Goal: Task Accomplishment & Management: Manage account settings

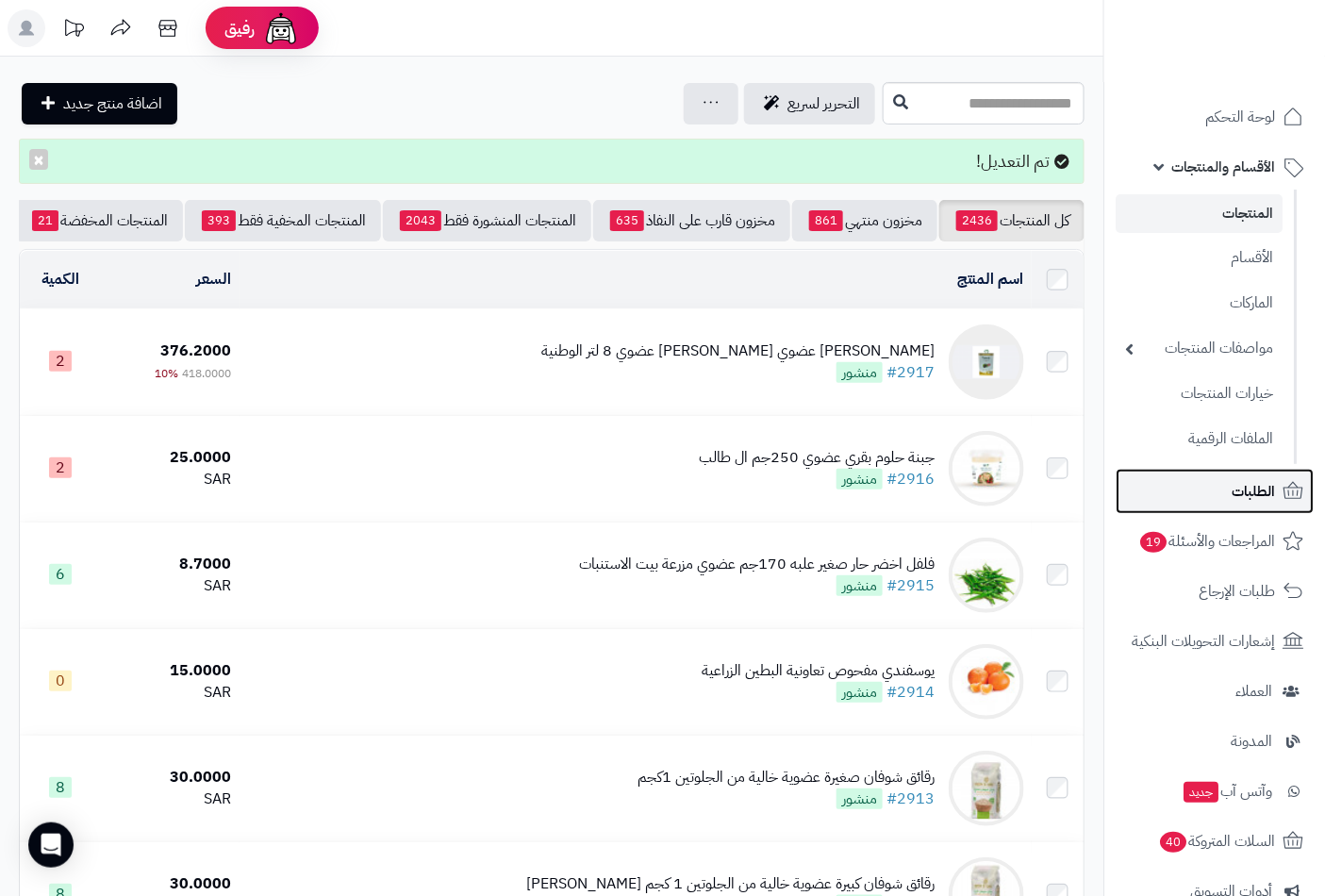
click at [1240, 493] on span "الطلبات" at bounding box center [1254, 491] width 43 height 26
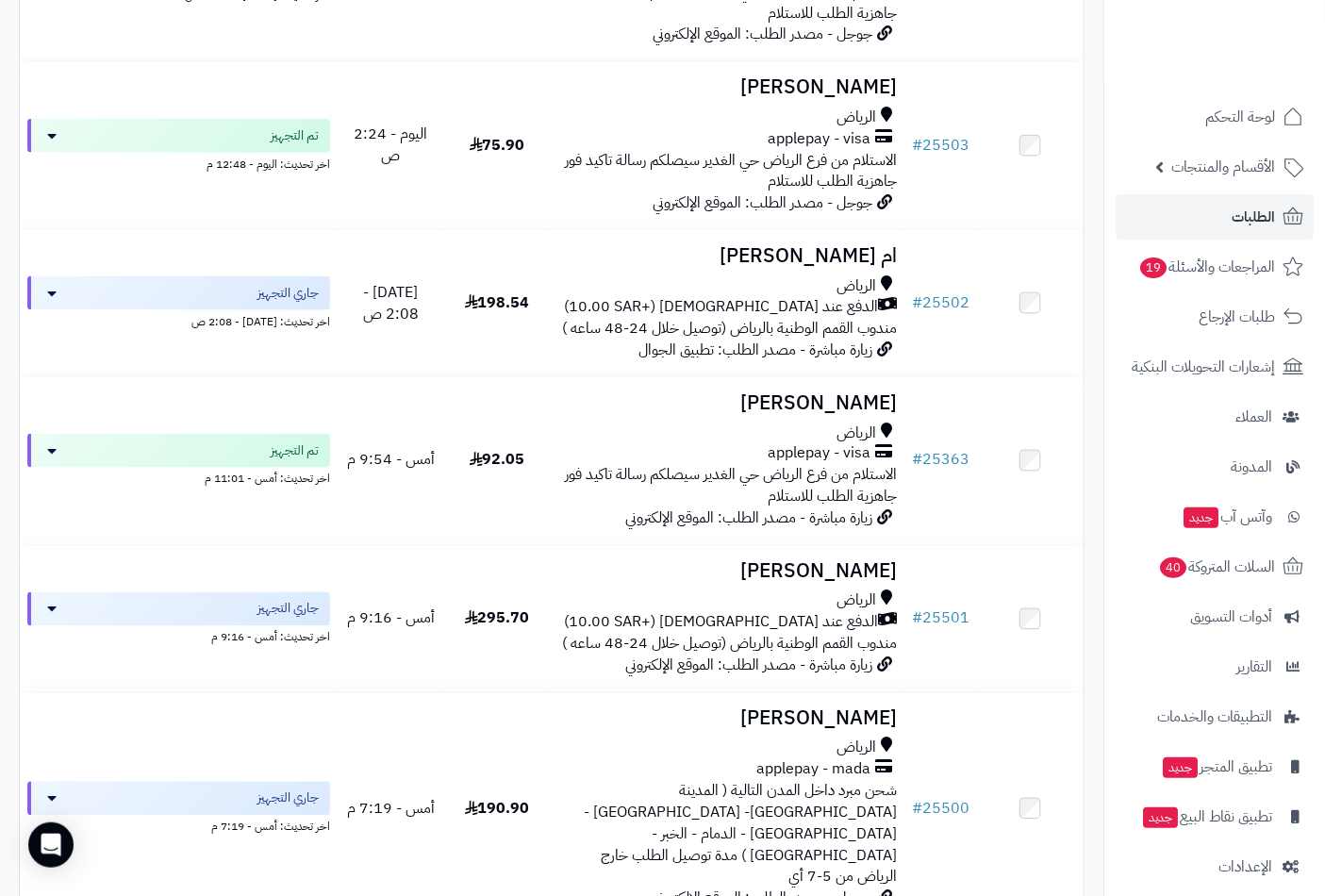
scroll to position [733, 0]
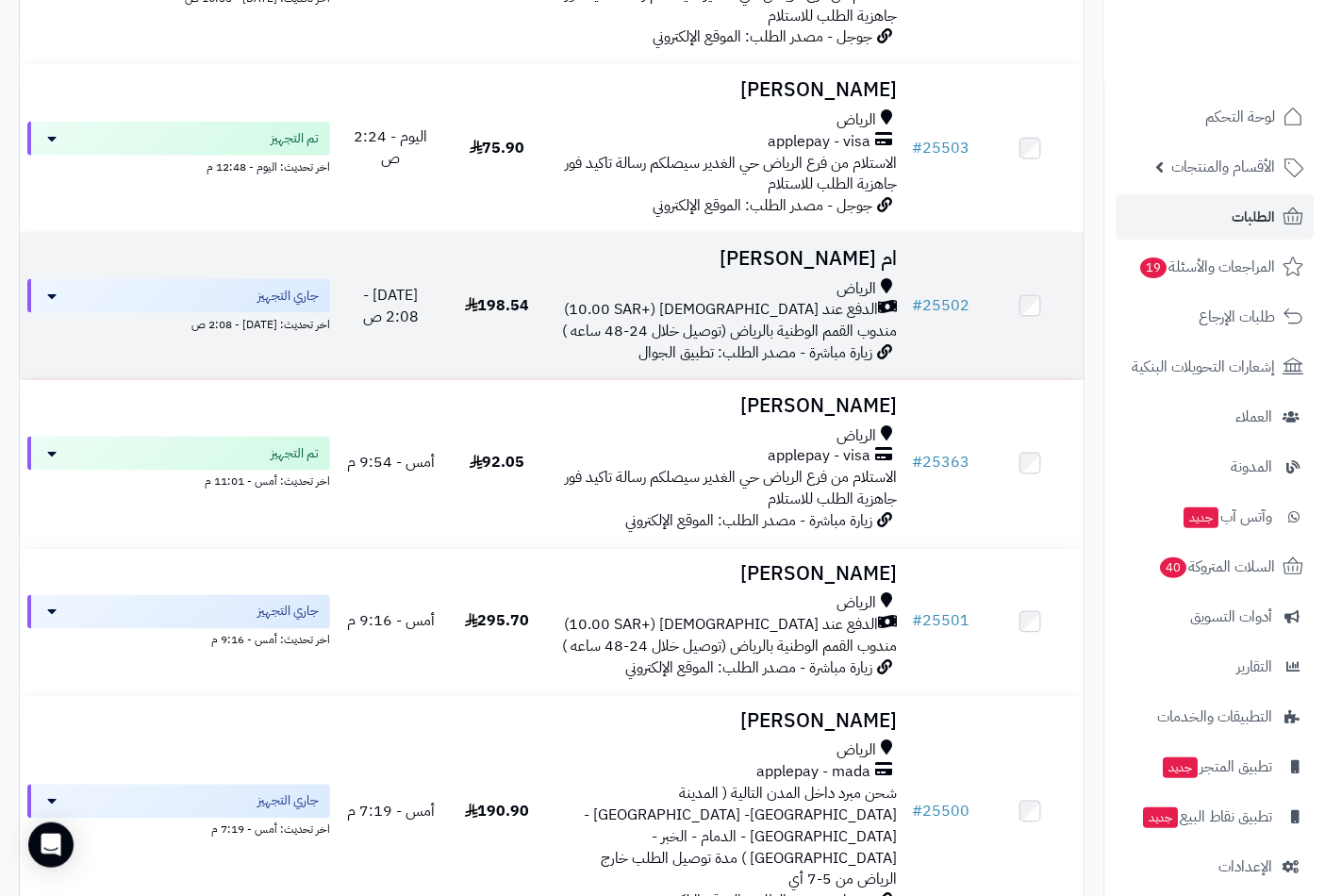
click at [821, 270] on h3 "ام [PERSON_NAME]" at bounding box center [728, 258] width 339 height 21
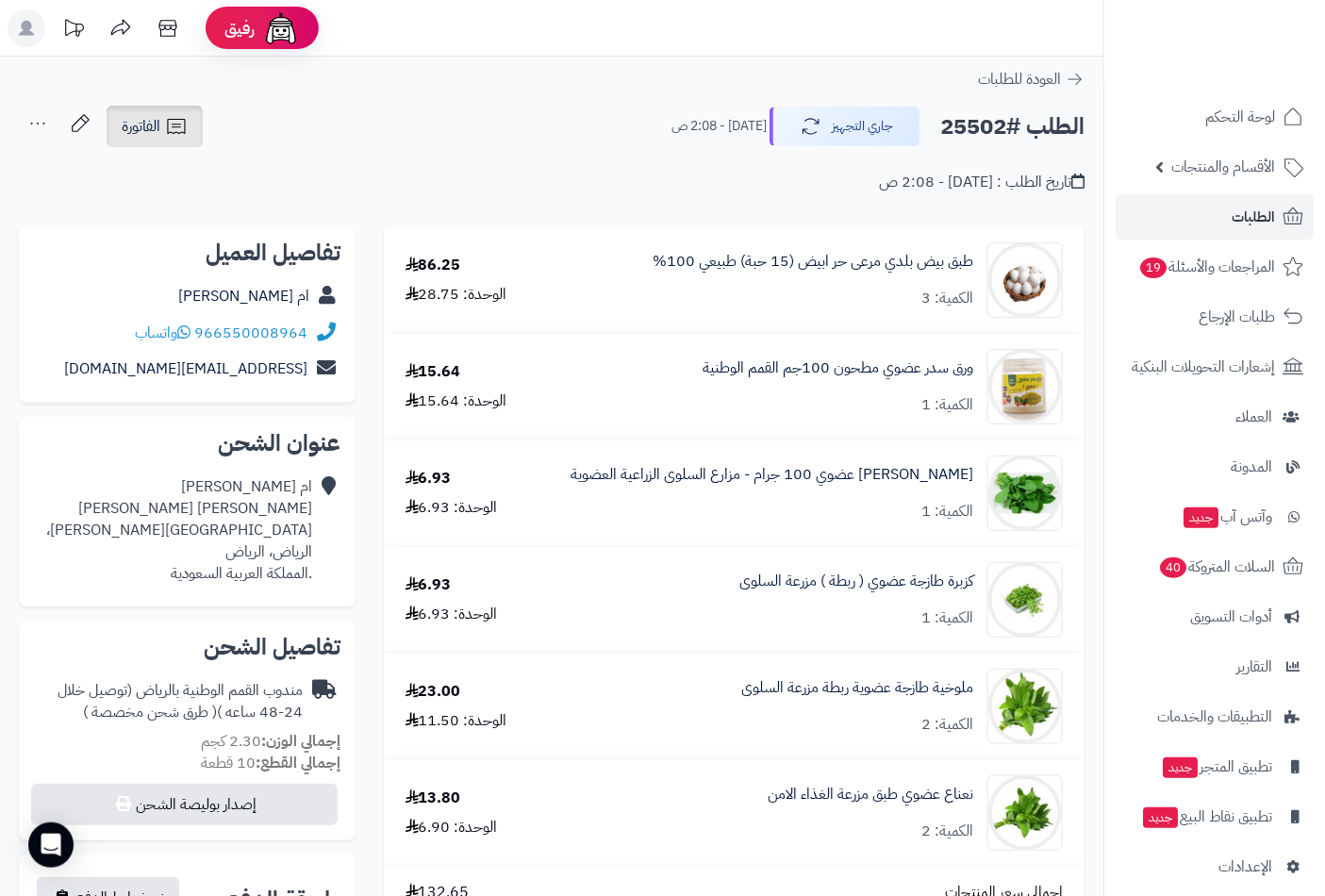
click at [123, 122] on span "الفاتورة" at bounding box center [141, 125] width 39 height 22
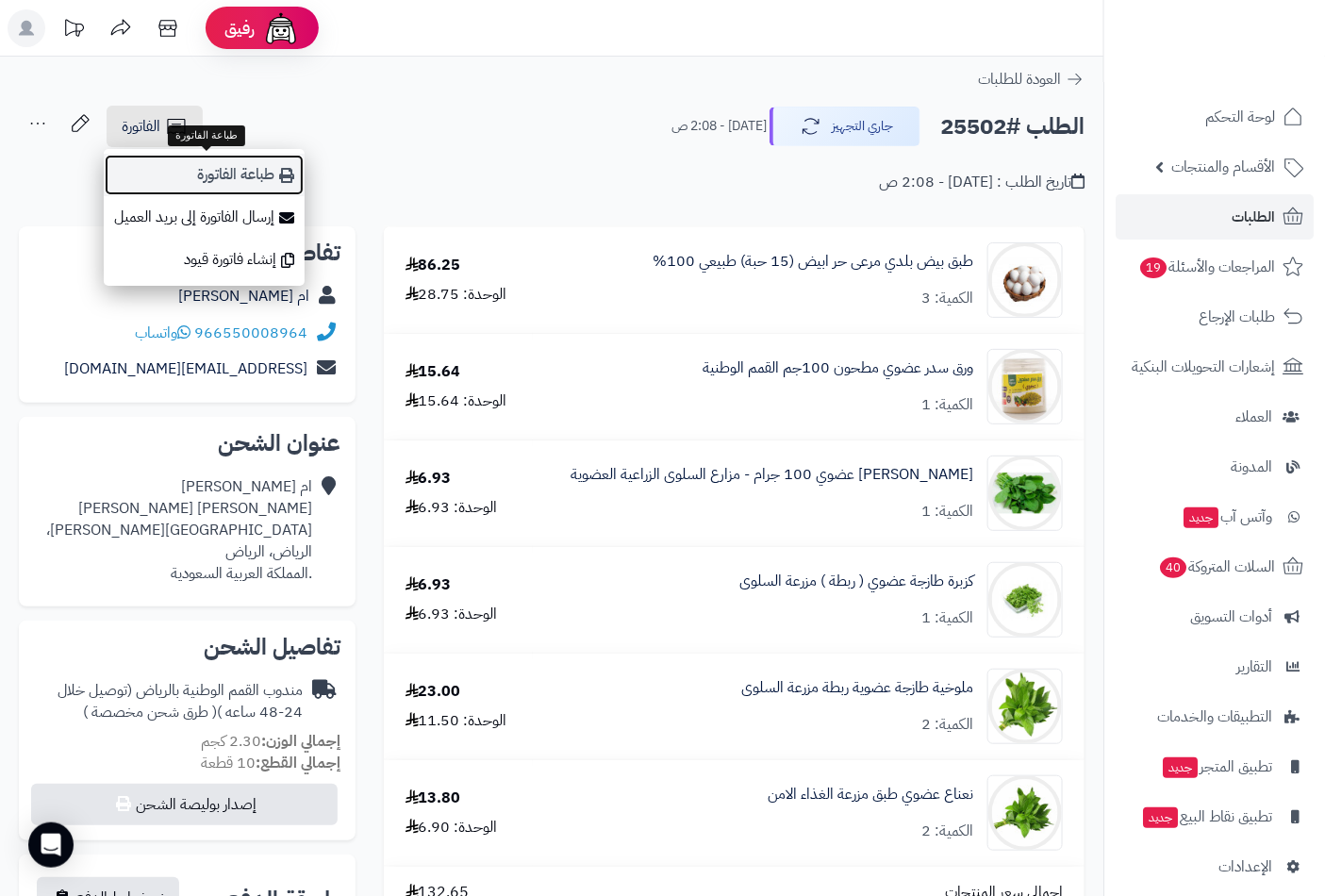
click at [238, 181] on link "طباعة الفاتورة" at bounding box center [204, 175] width 201 height 42
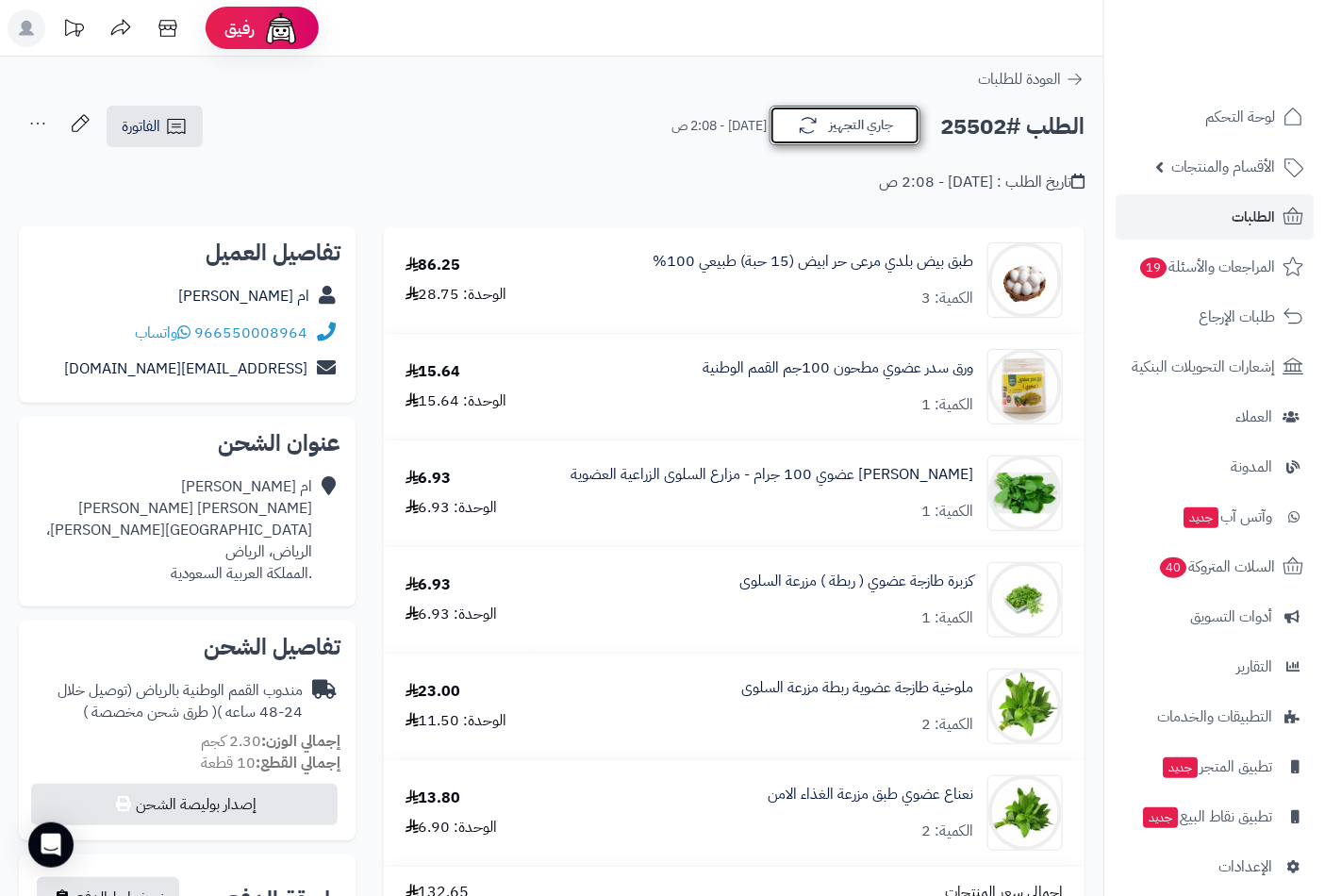
click at [860, 133] on button "جاري التجهيز" at bounding box center [845, 125] width 151 height 40
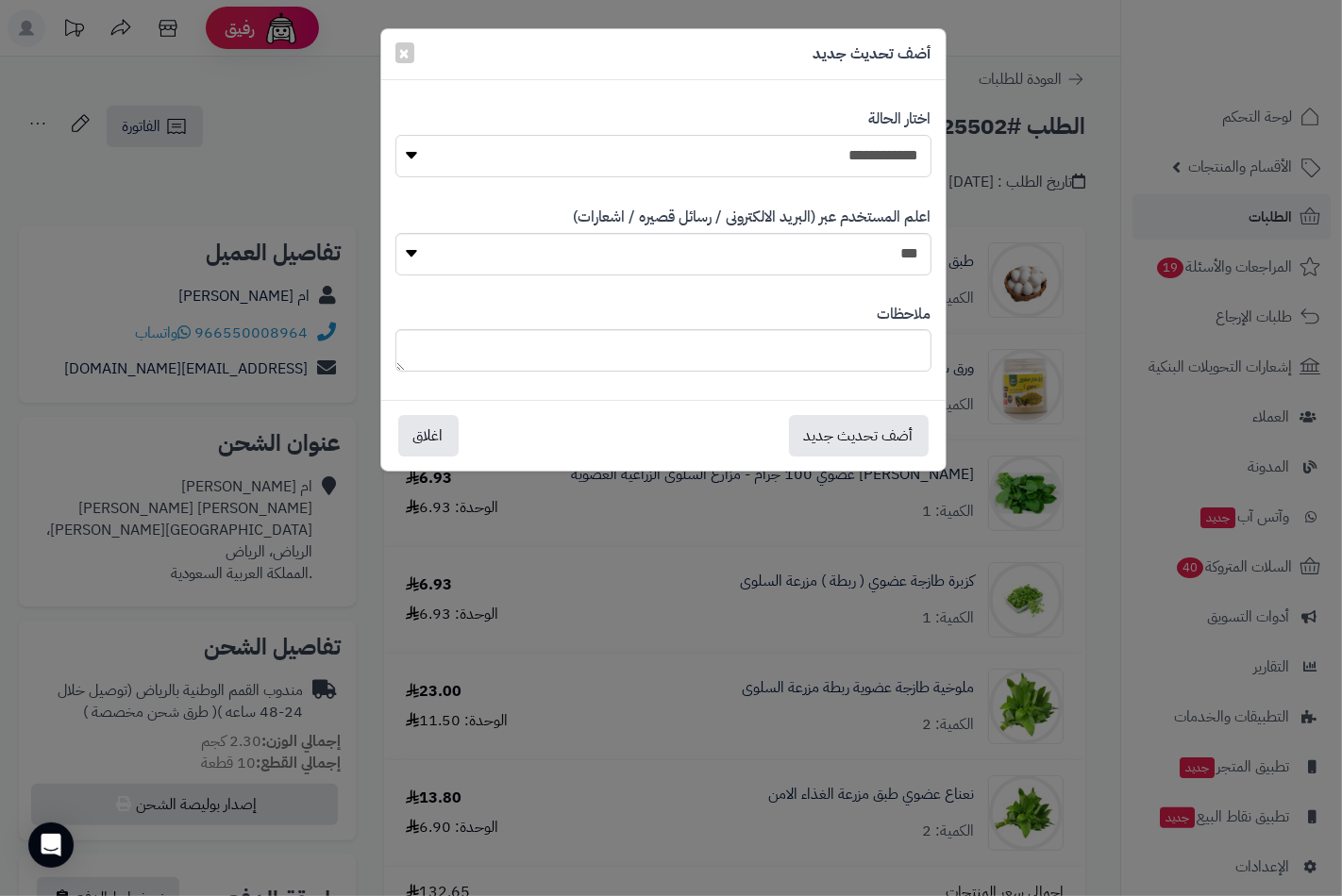
click at [864, 151] on select "**********" at bounding box center [664, 156] width 536 height 42
select select "**"
click at [396, 135] on select "**********" at bounding box center [664, 156] width 536 height 42
click at [851, 425] on button "أضف تحديث جديد" at bounding box center [859, 434] width 140 height 41
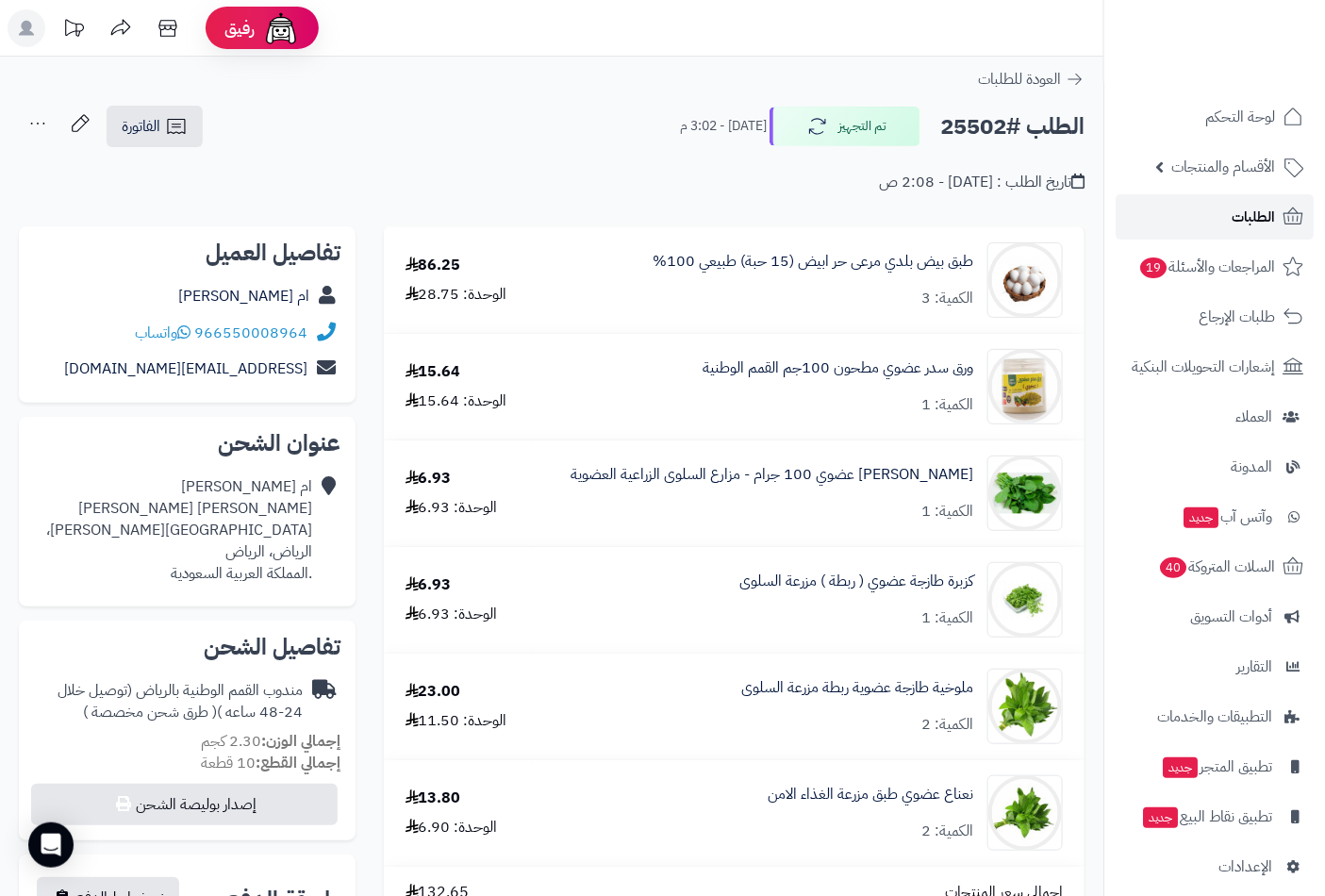
drag, startPoint x: 0, startPoint y: 0, endPoint x: 1229, endPoint y: 213, distance: 1247.3
click at [1229, 213] on link "الطلبات" at bounding box center [1214, 217] width 198 height 45
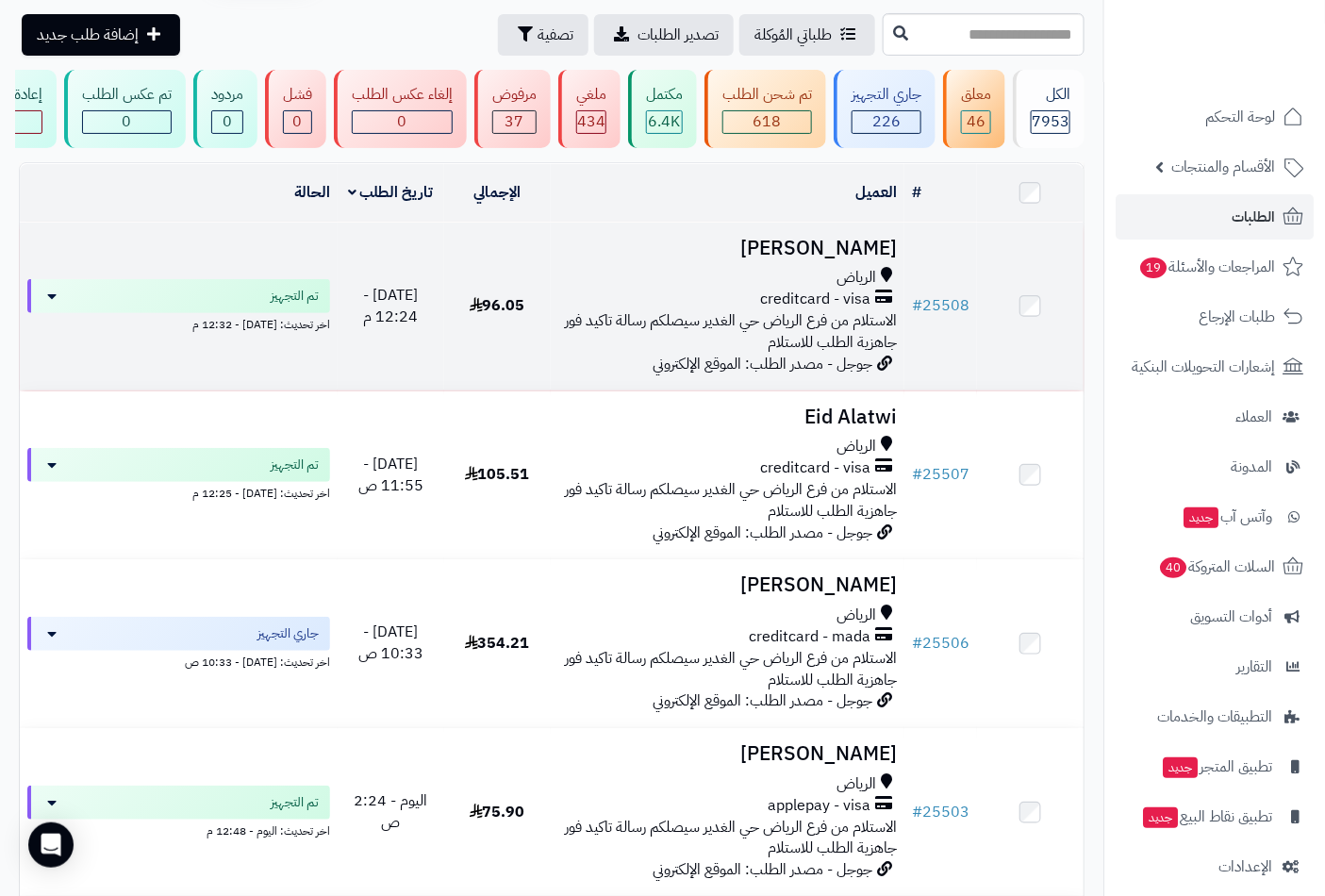
scroll to position [105, 0]
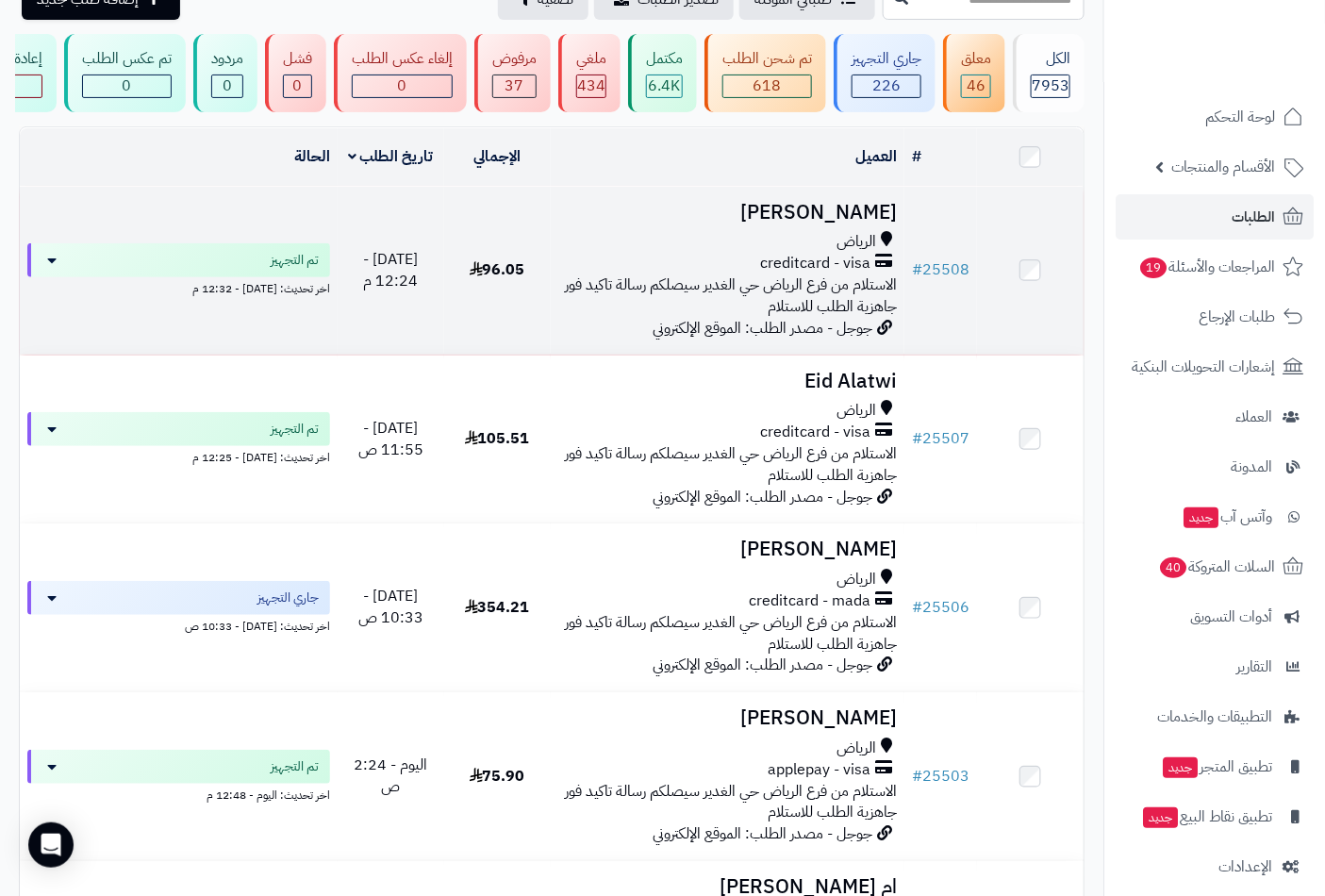
click at [861, 224] on h3 "احمد بدر" at bounding box center [728, 212] width 339 height 21
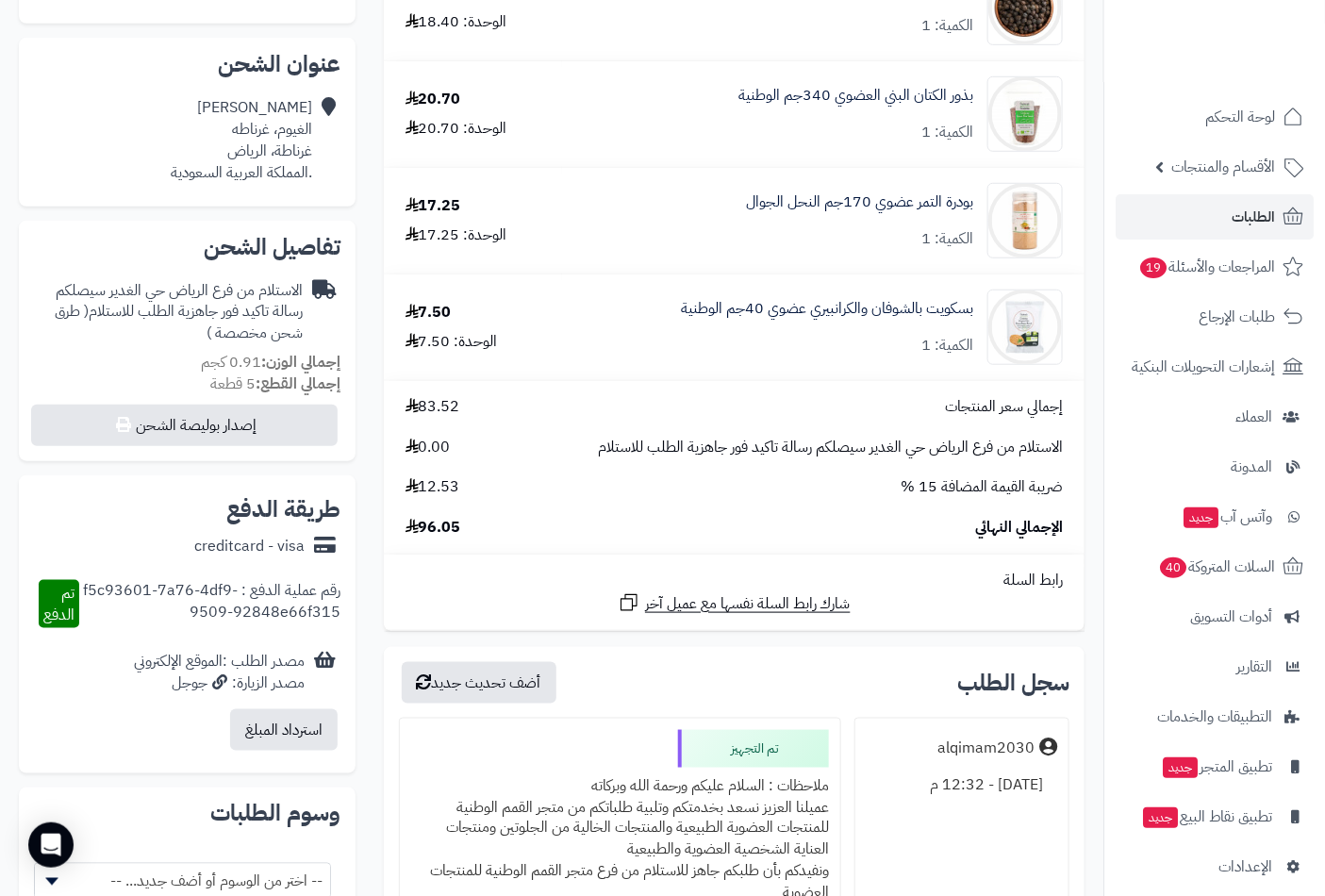
scroll to position [105, 0]
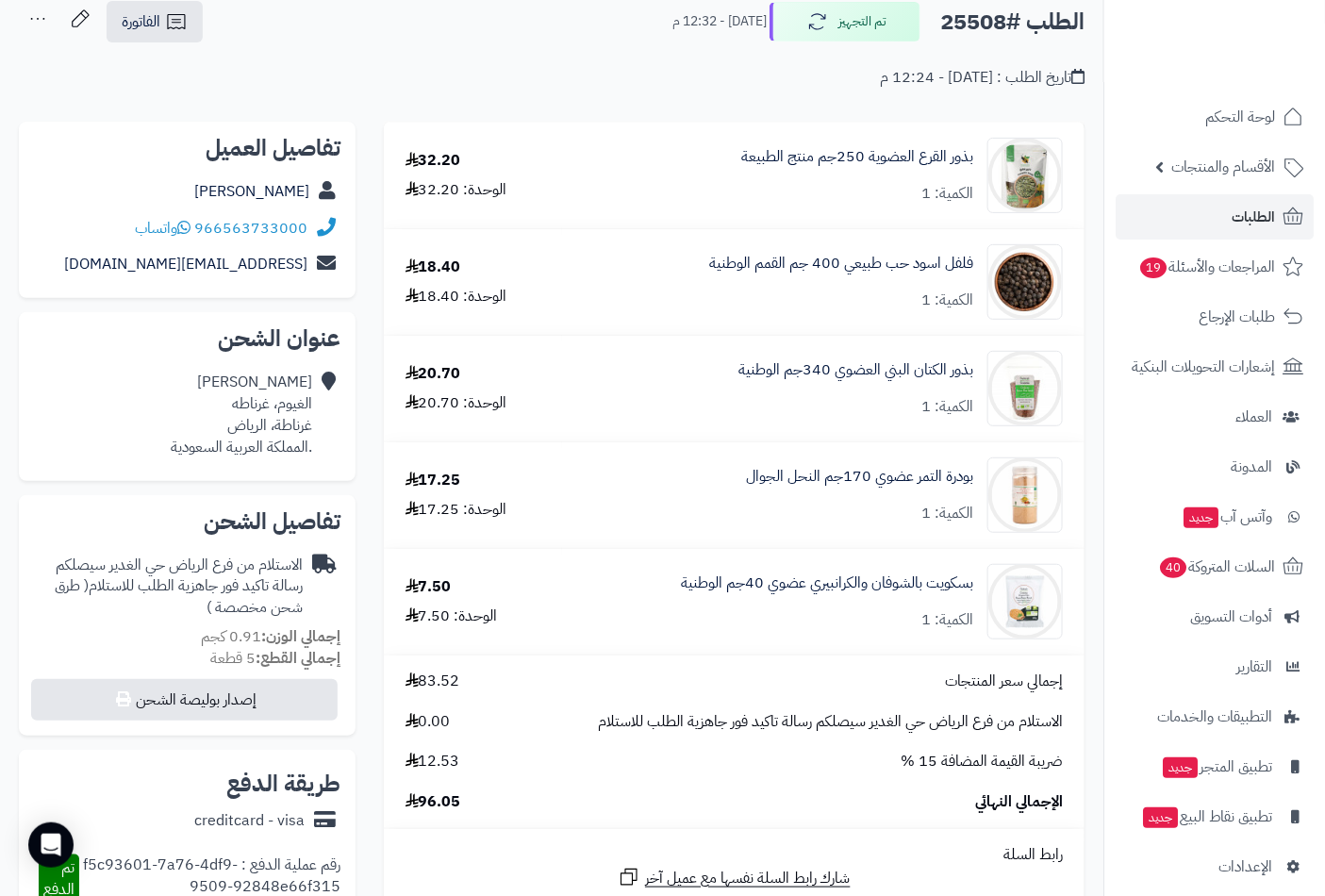
click at [969, 16] on h2 "الطلب #25508" at bounding box center [1013, 22] width 145 height 39
copy h2 "25508"
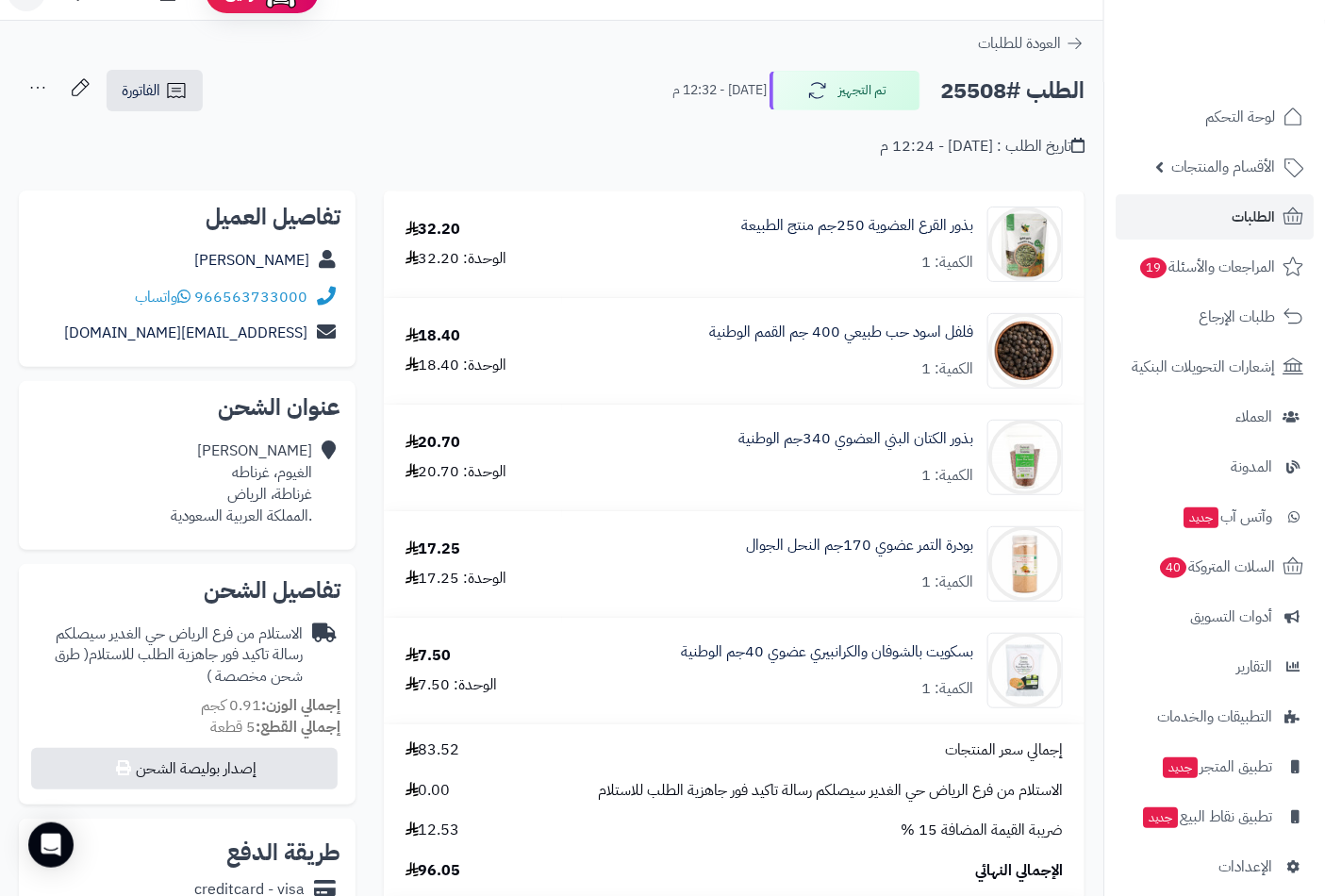
scroll to position [0, 0]
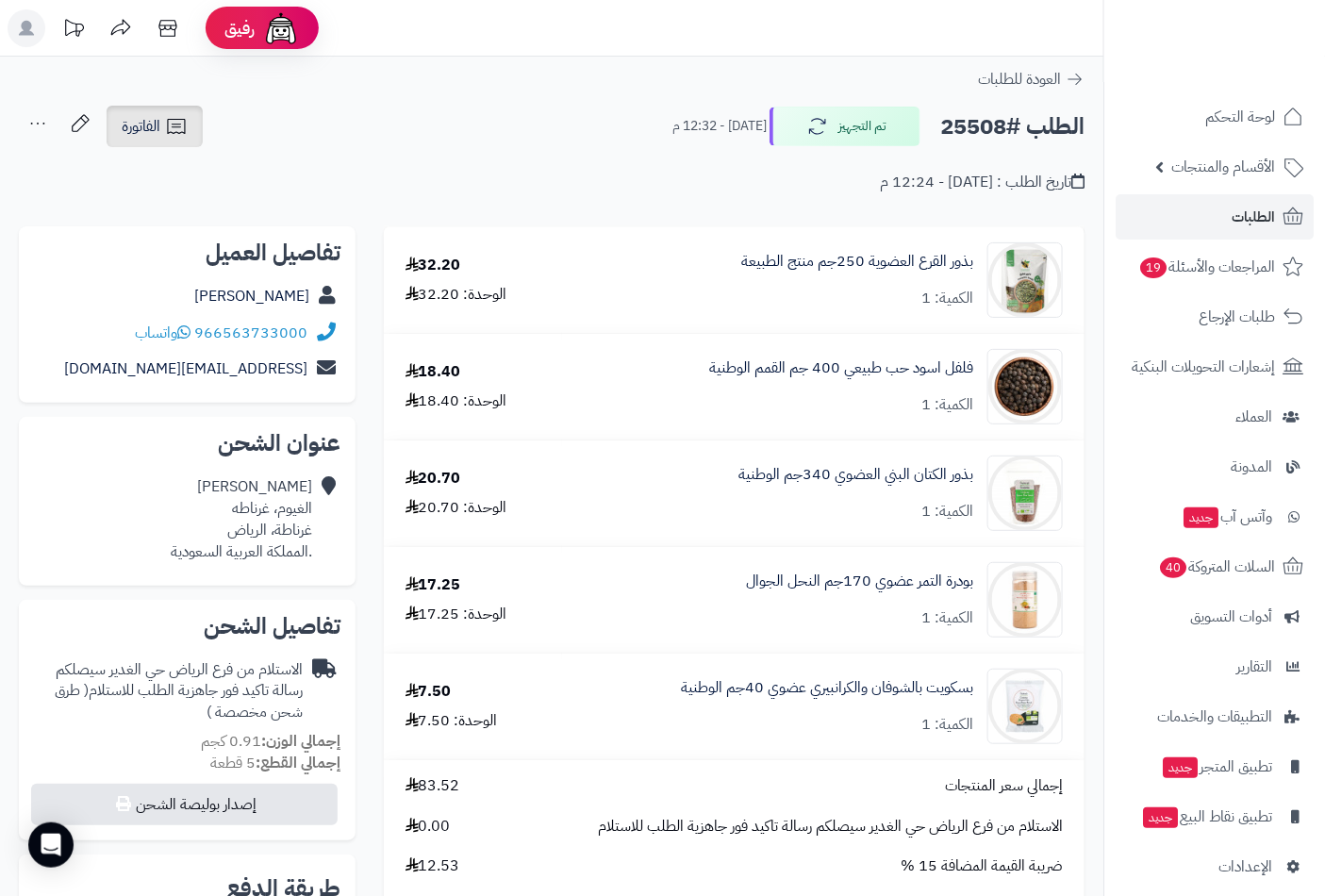
click at [145, 133] on span "الفاتورة" at bounding box center [141, 125] width 39 height 22
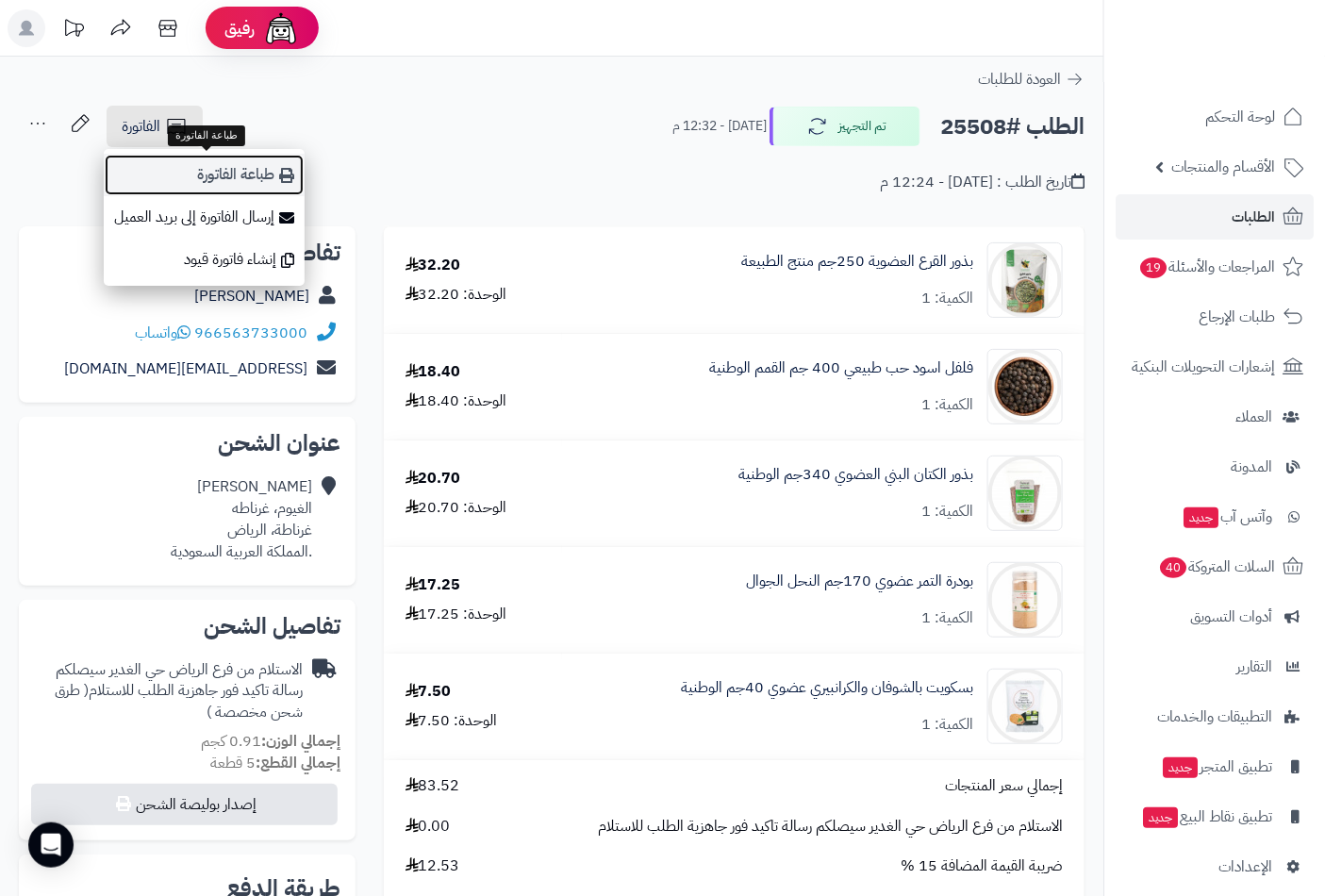
click at [250, 183] on link "طباعة الفاتورة" at bounding box center [204, 175] width 201 height 42
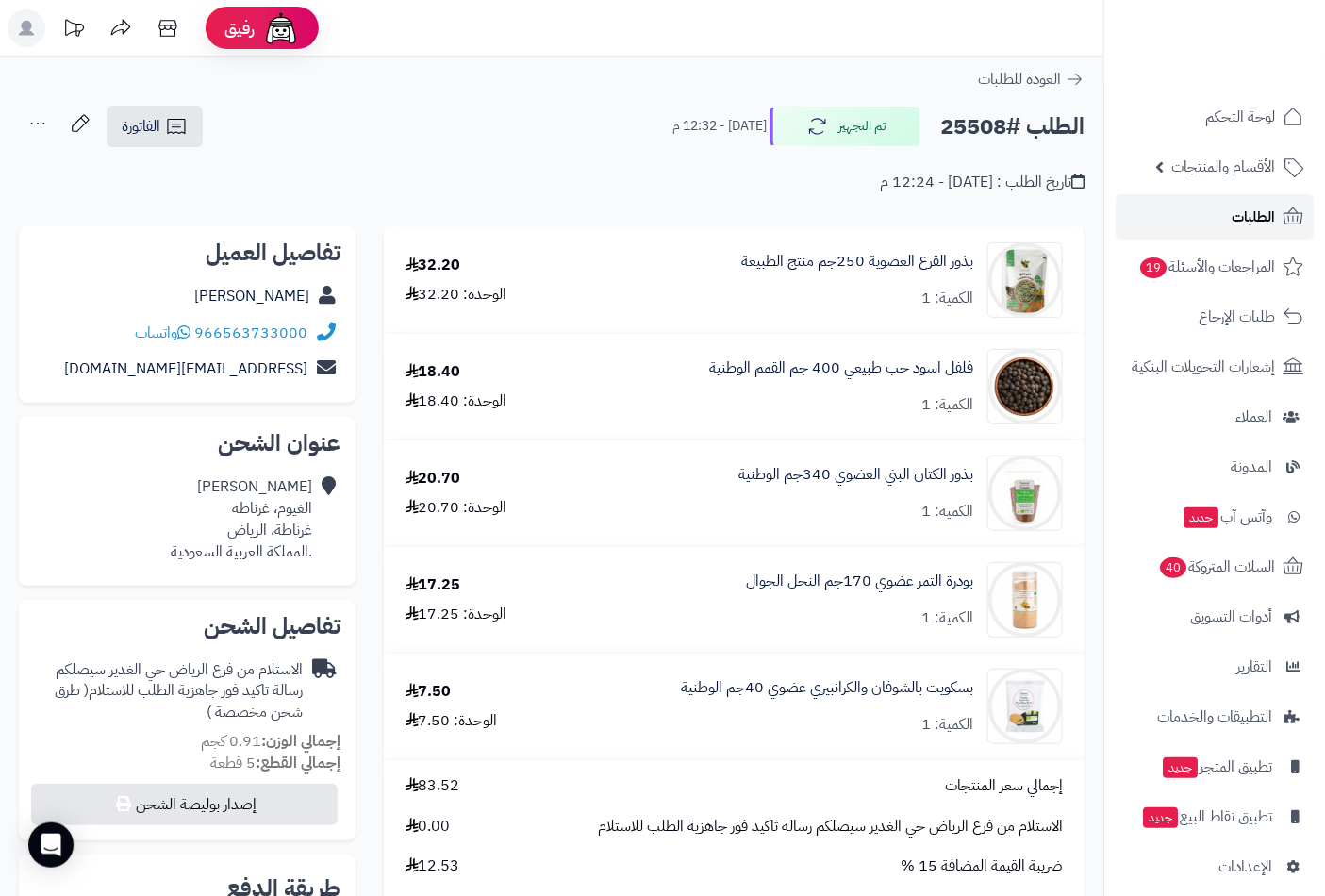
click at [1232, 211] on span "الطلبات" at bounding box center [1254, 216] width 43 height 26
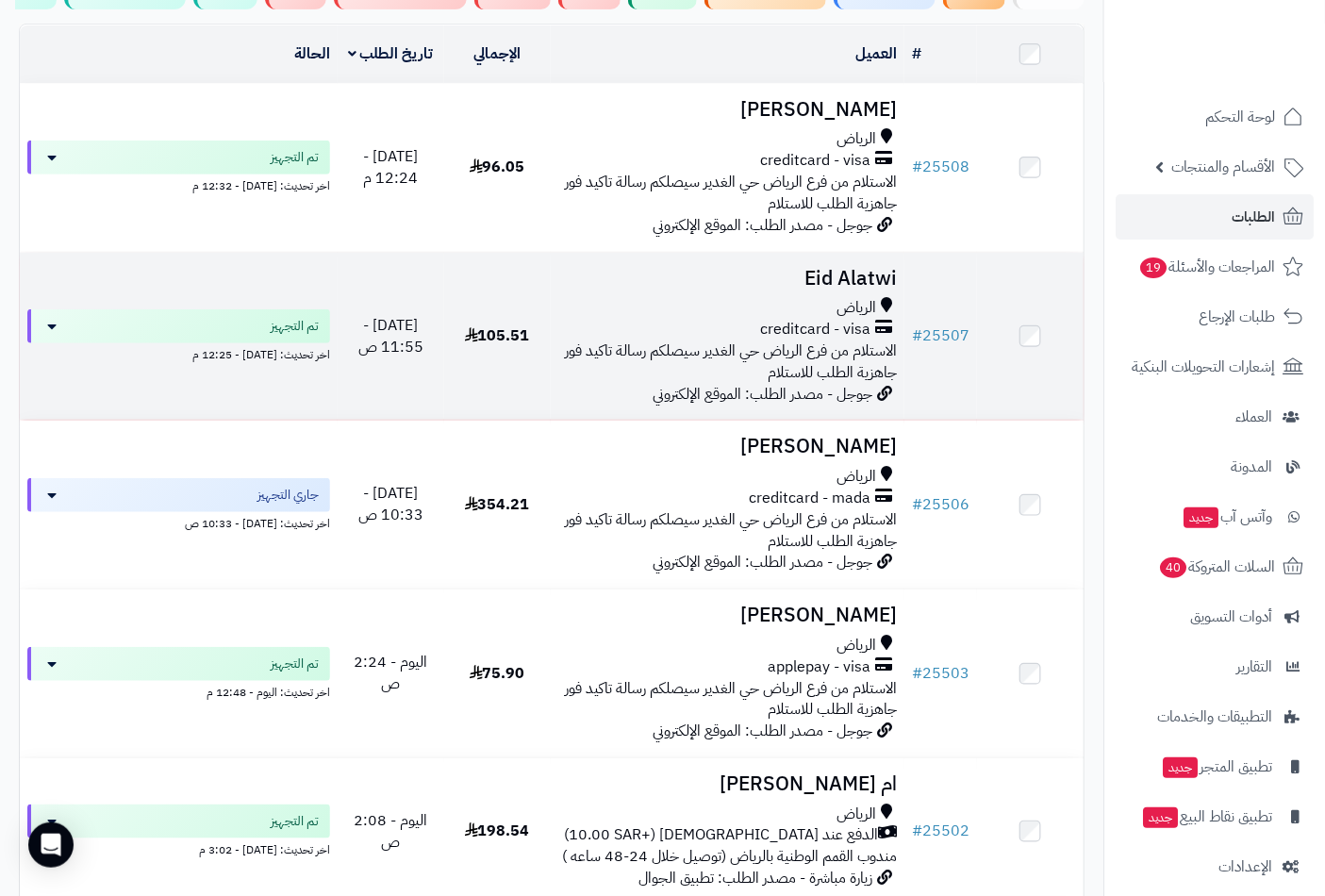
scroll to position [209, 0]
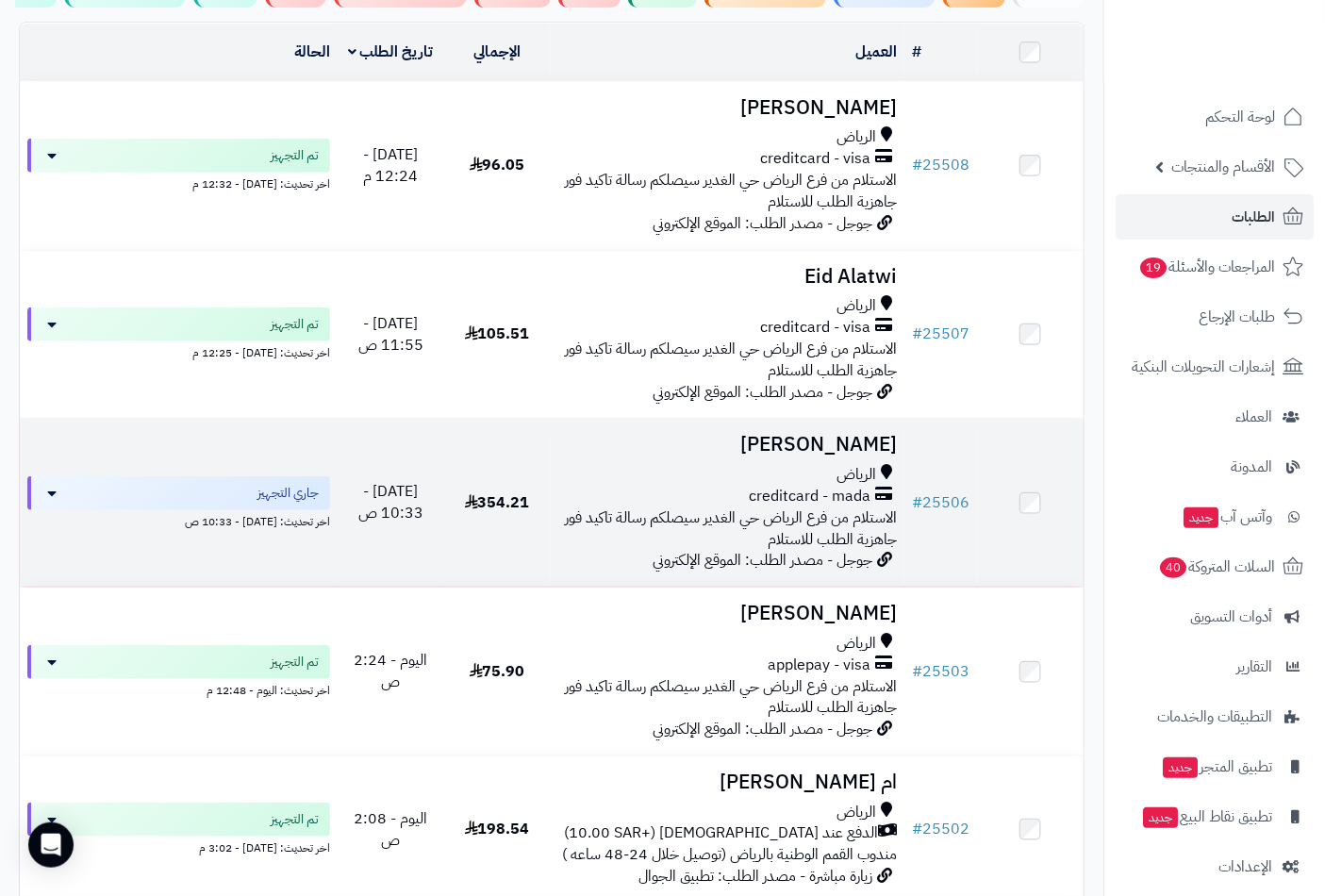
click at [817, 455] on h3 "[PERSON_NAME]" at bounding box center [728, 445] width 339 height 21
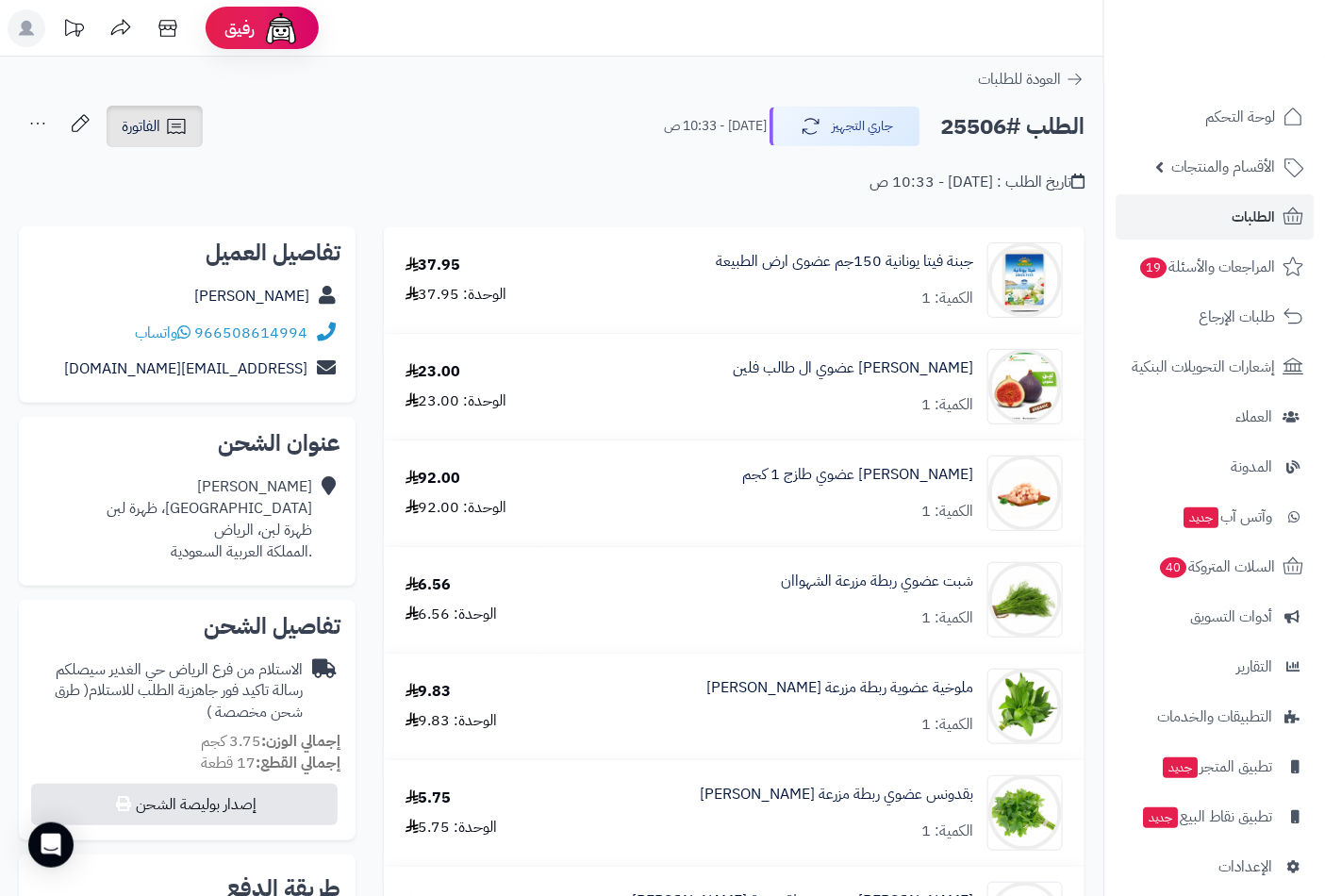
click at [166, 127] on icon at bounding box center [176, 125] width 22 height 22
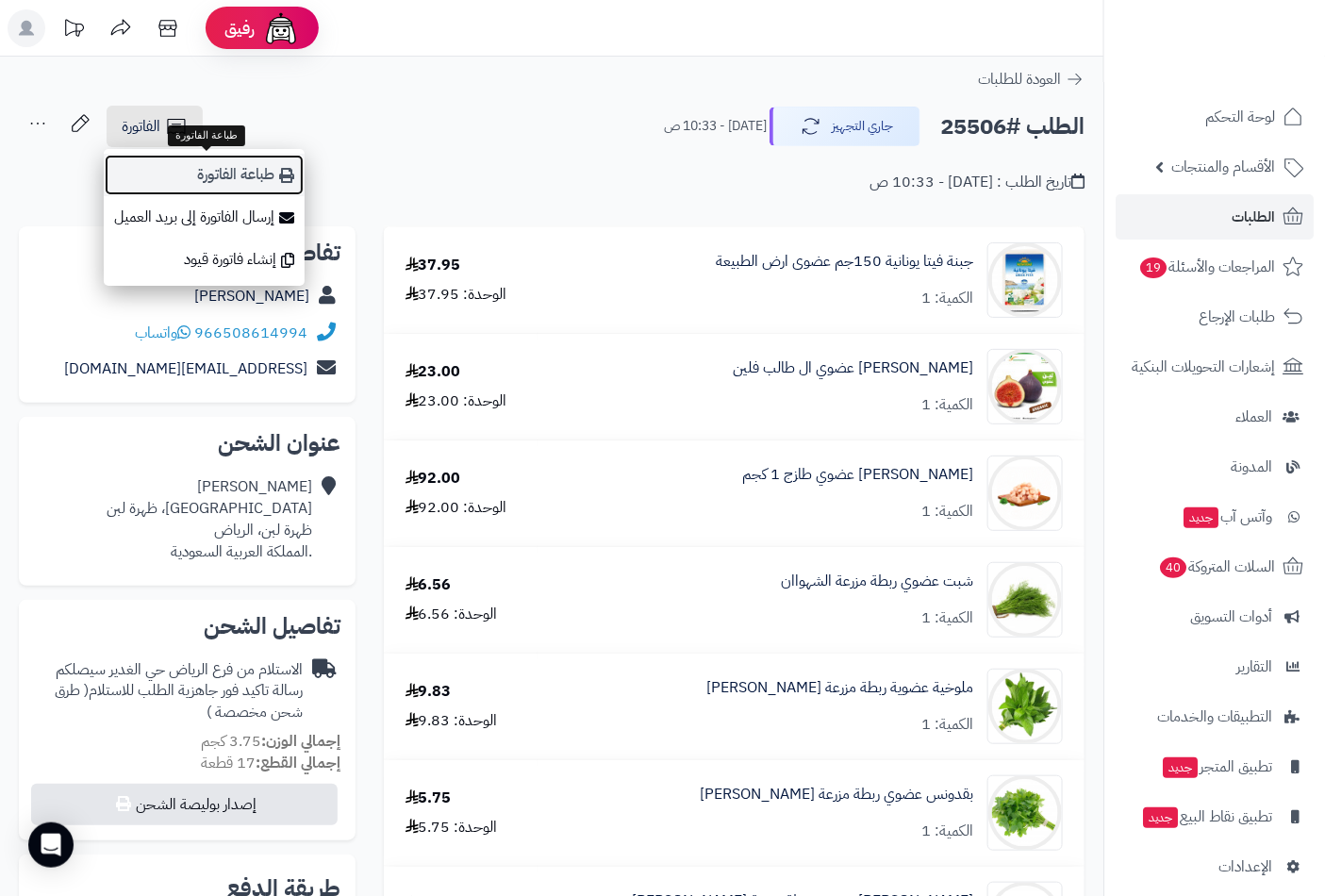
click at [261, 180] on link "طباعة الفاتورة" at bounding box center [204, 175] width 201 height 42
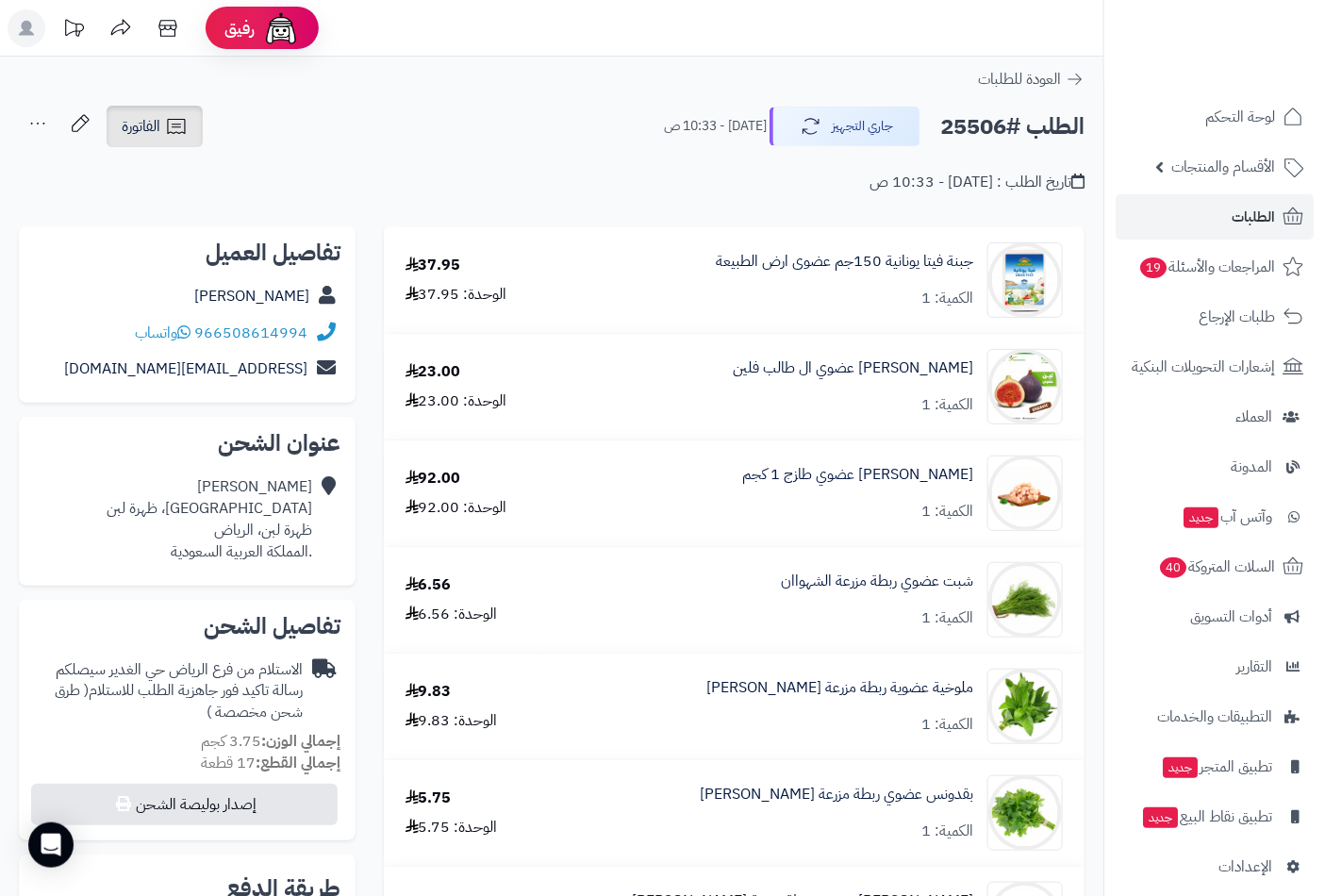
click at [143, 120] on span "الفاتورة" at bounding box center [141, 125] width 39 height 22
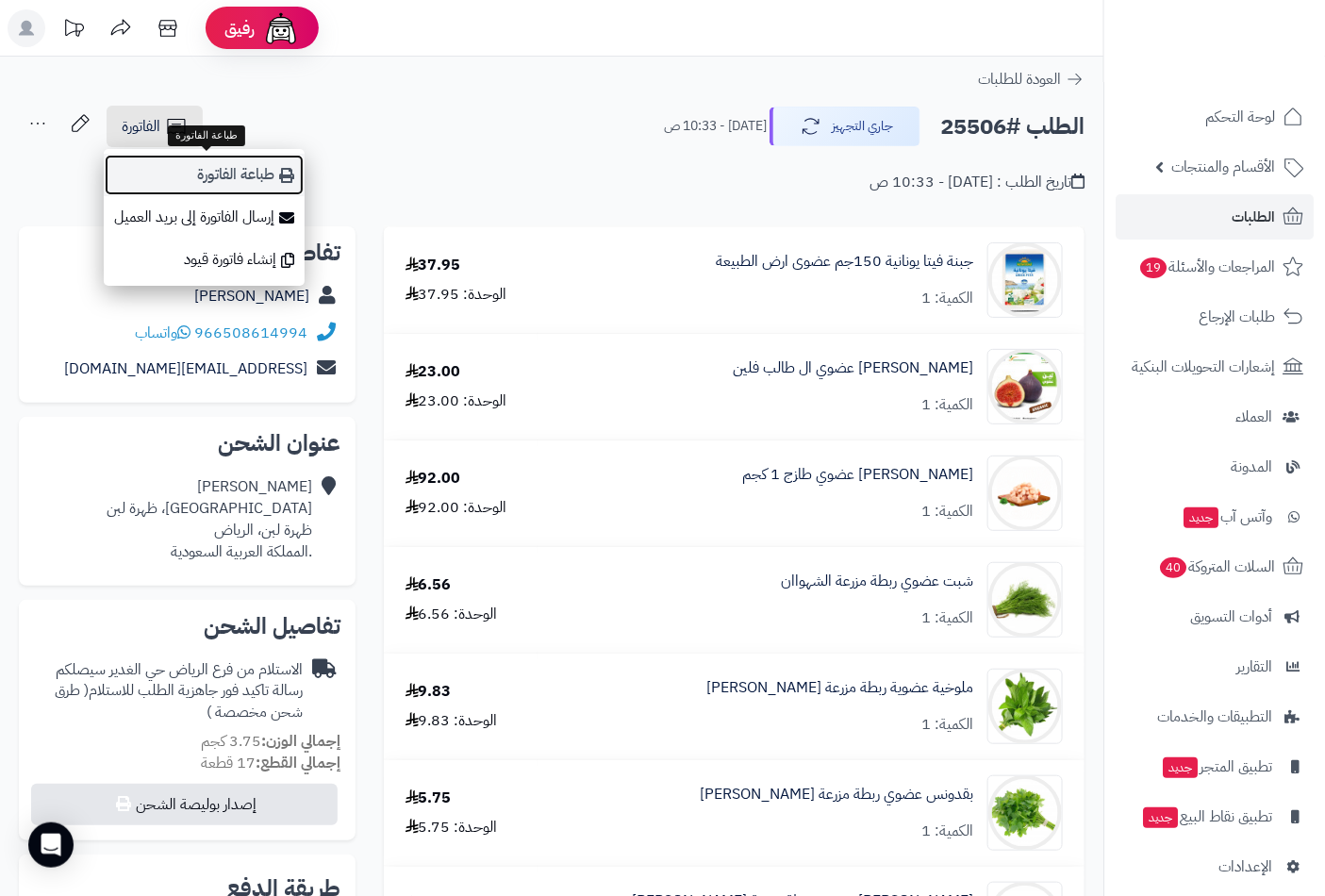
click at [250, 163] on link "طباعة الفاتورة" at bounding box center [204, 175] width 201 height 42
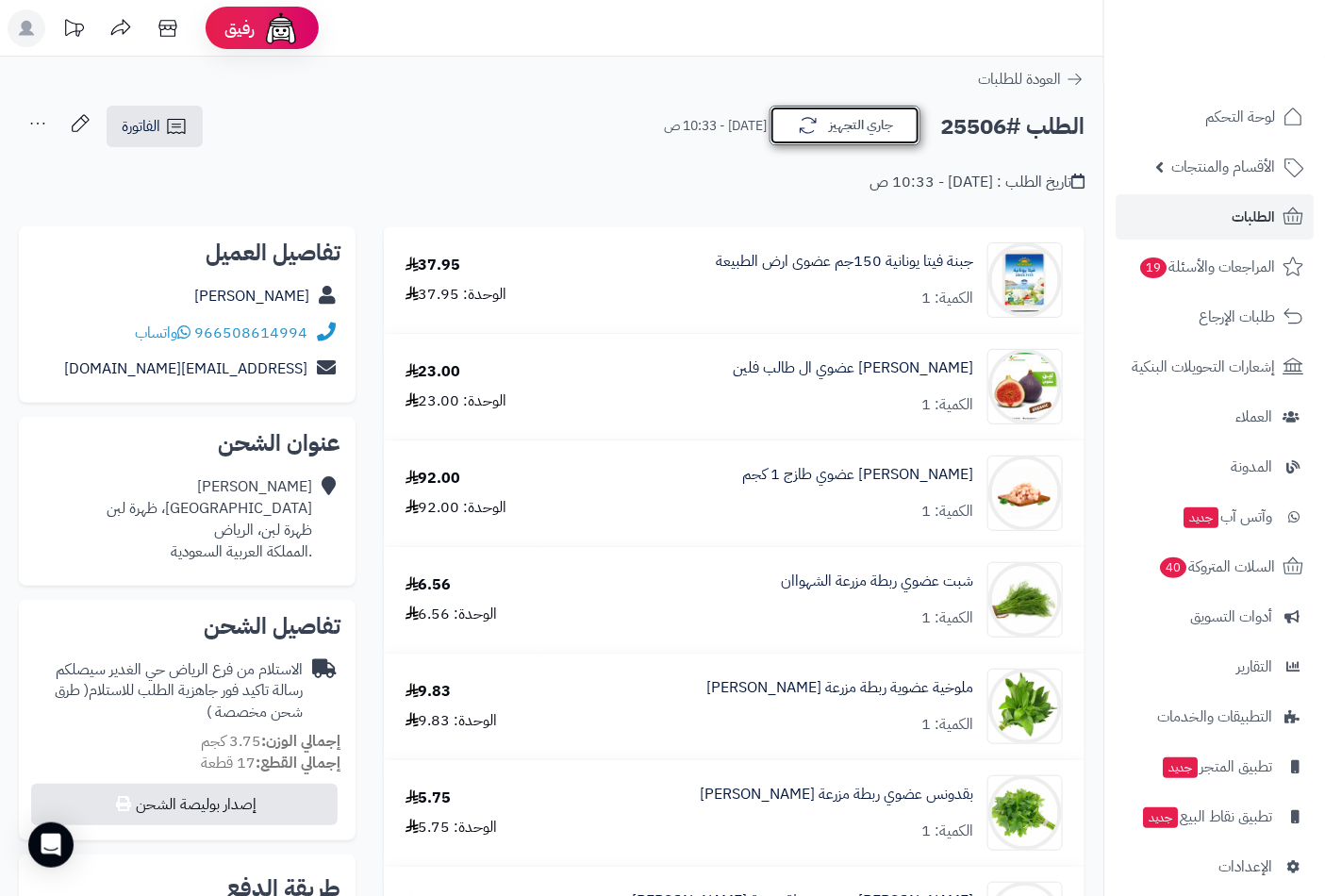
click at [863, 127] on button "جاري التجهيز" at bounding box center [845, 125] width 151 height 40
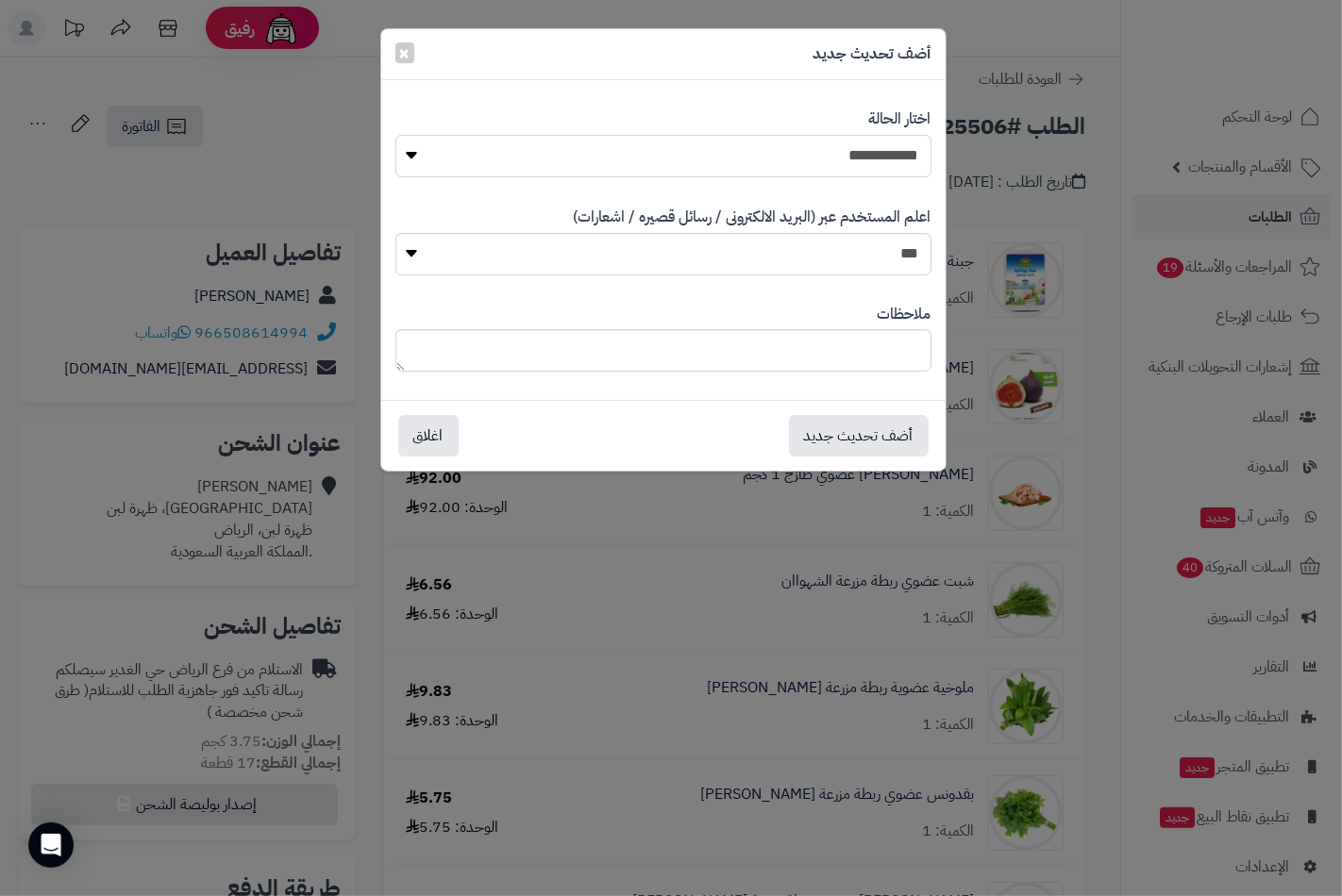
drag, startPoint x: 906, startPoint y: 145, endPoint x: 902, endPoint y: 164, distance: 19.4
click at [906, 145] on select "**********" at bounding box center [664, 156] width 536 height 42
select select "**"
click at [396, 135] on select "**********" at bounding box center [664, 156] width 536 height 42
click at [872, 437] on button "أضف تحديث جديد" at bounding box center [859, 434] width 140 height 41
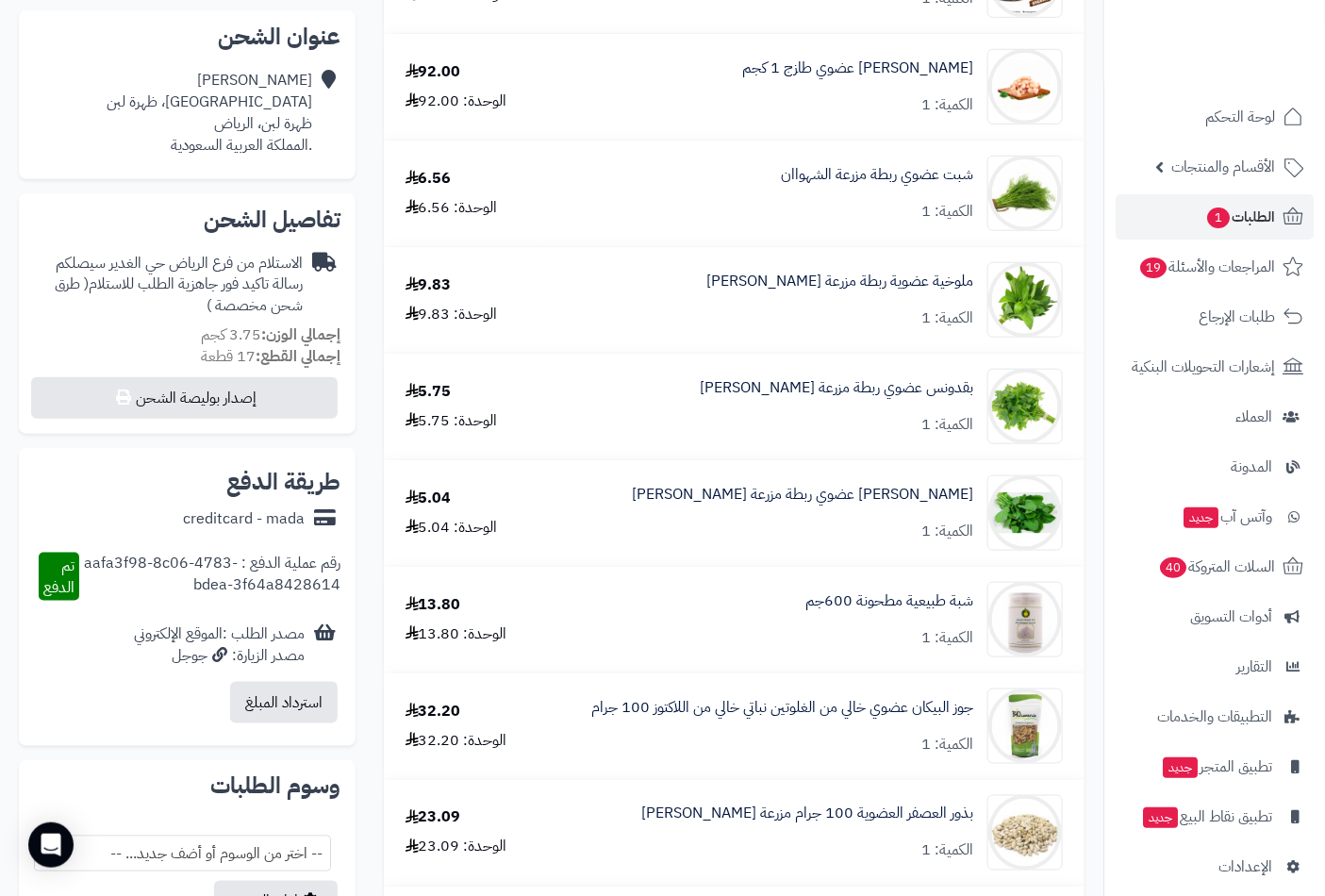
scroll to position [419, 0]
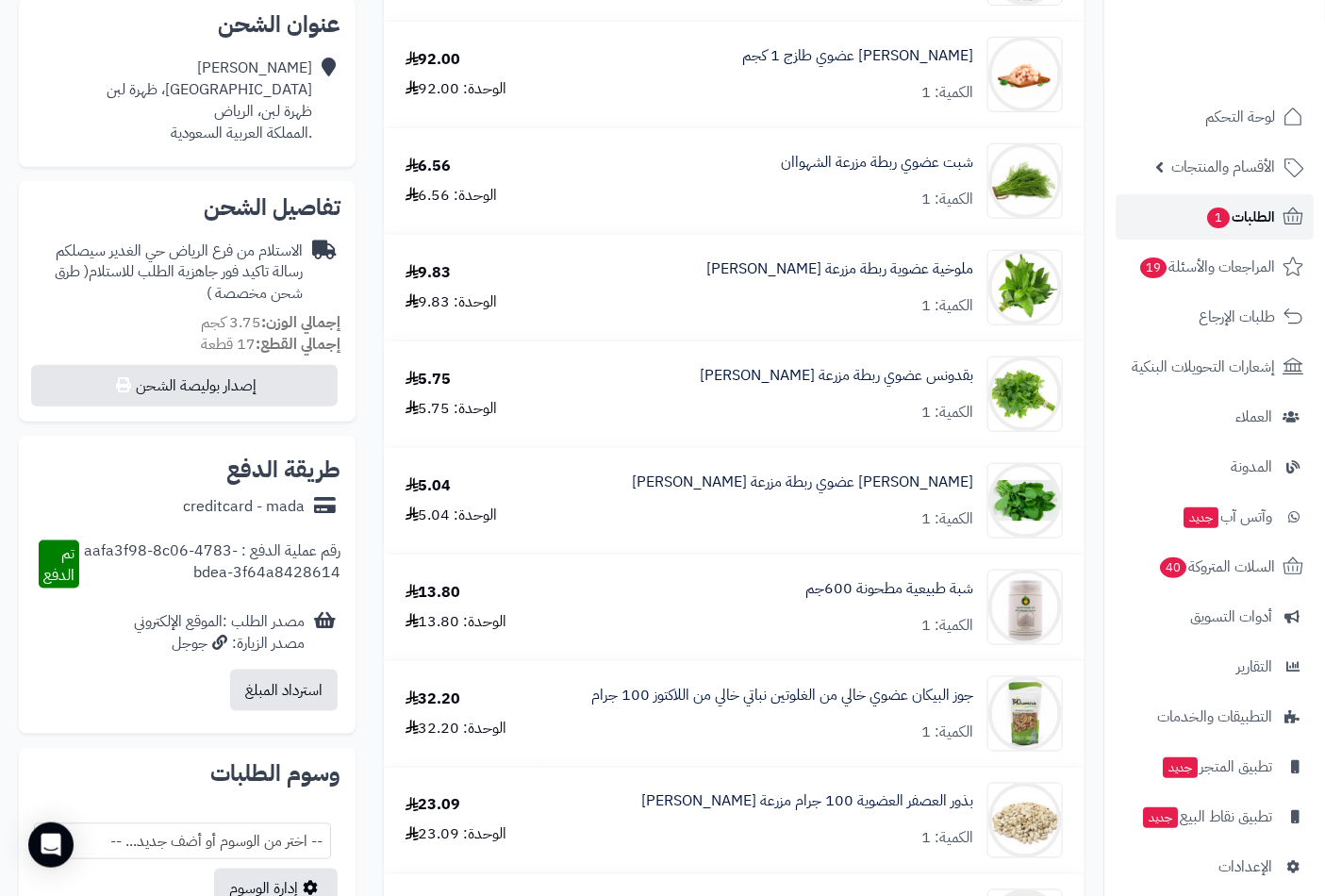
click at [1243, 210] on span "الطلبات 1" at bounding box center [1240, 216] width 69 height 26
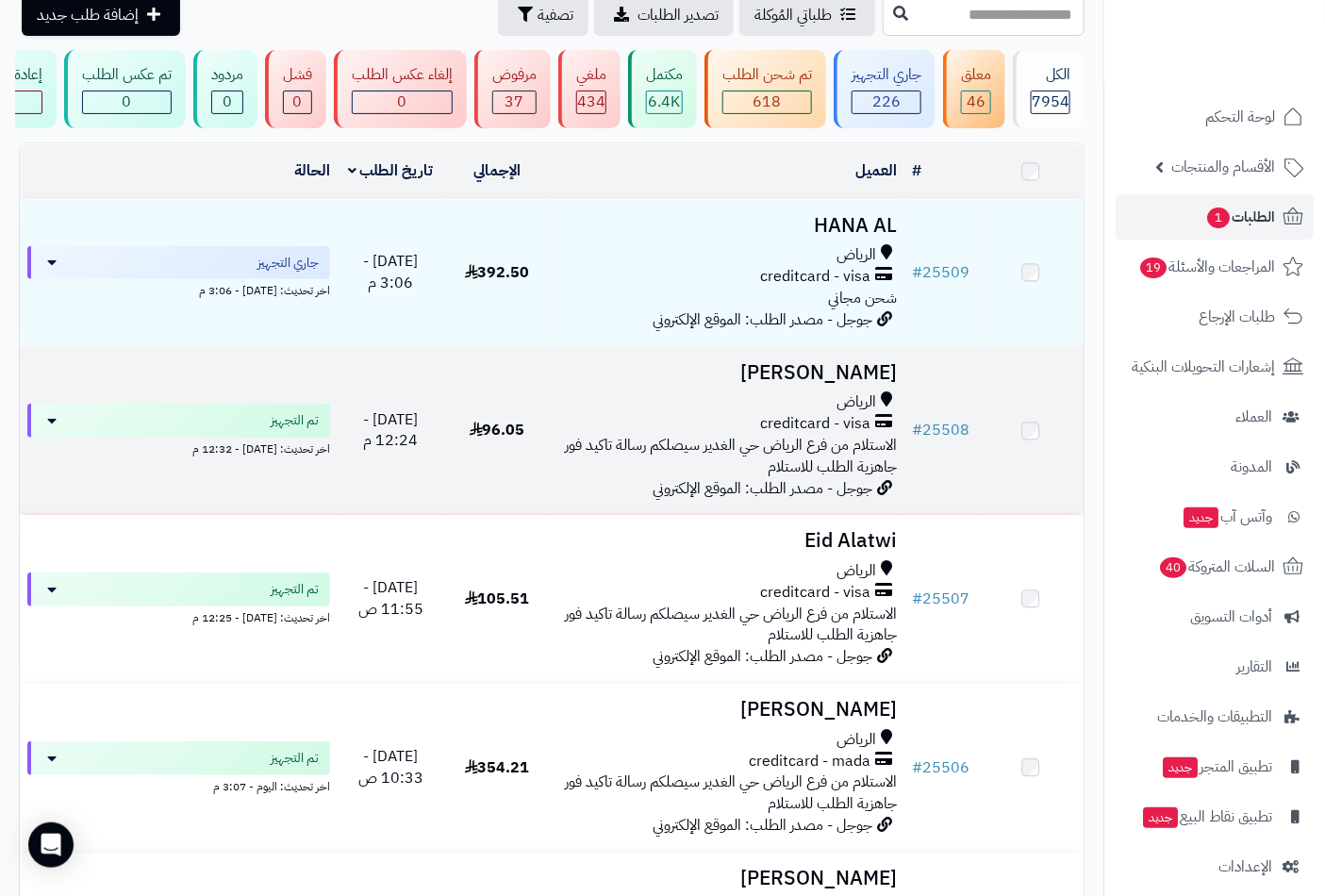
scroll to position [209, 0]
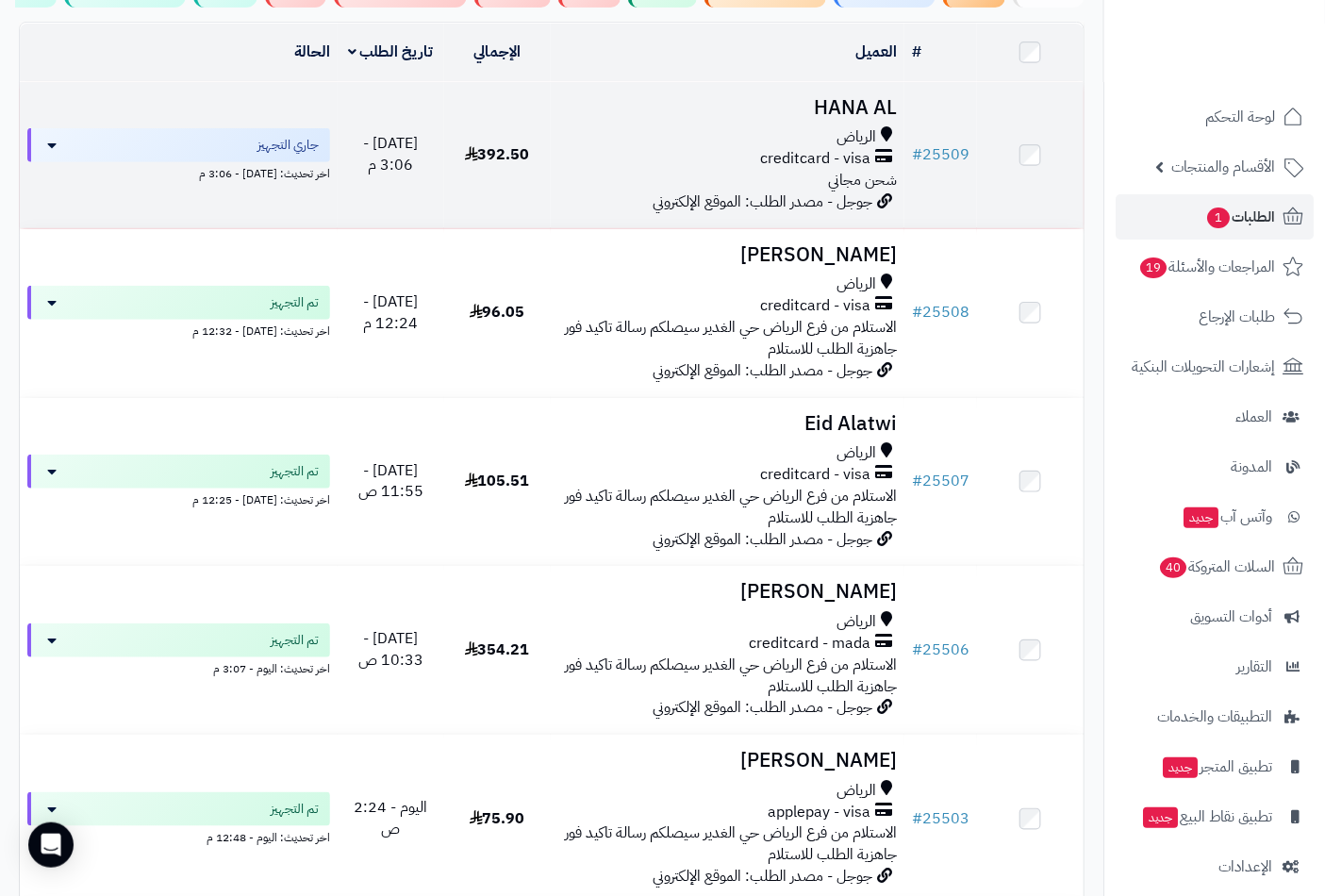
click at [860, 119] on h3 "HANA AL" at bounding box center [728, 108] width 339 height 21
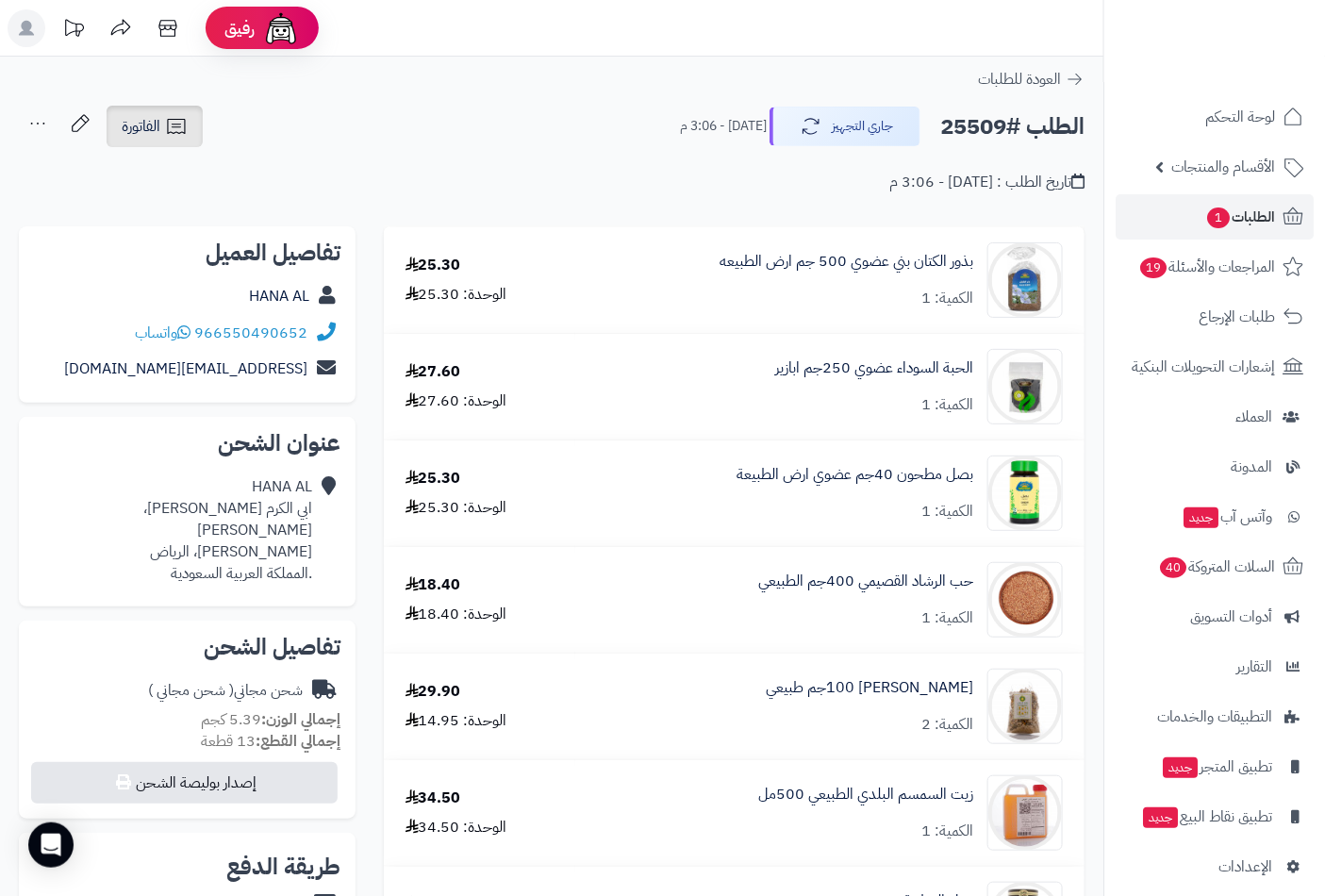
click at [176, 126] on icon at bounding box center [176, 126] width 18 height 15
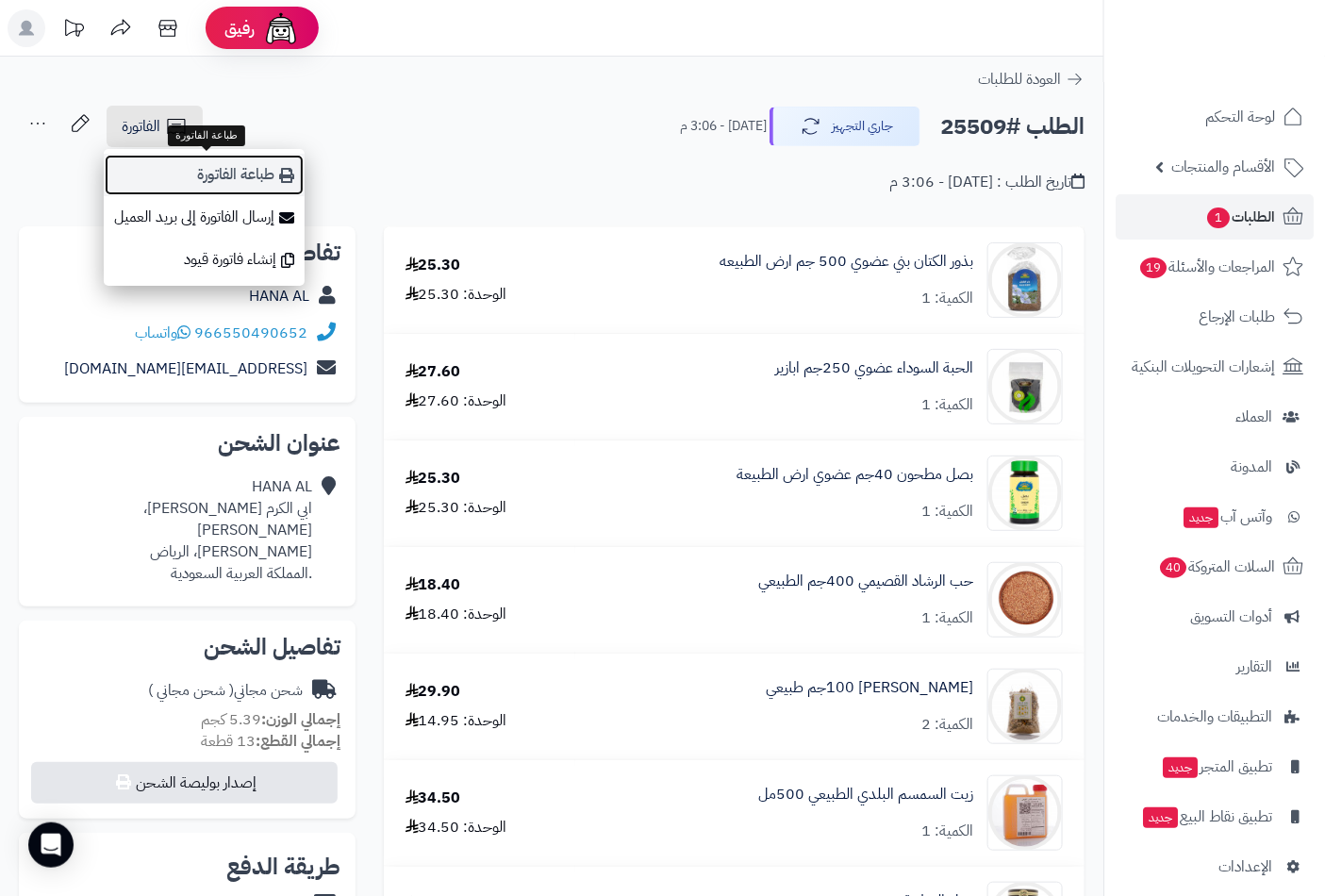
click at [240, 181] on link "طباعة الفاتورة" at bounding box center [204, 175] width 201 height 42
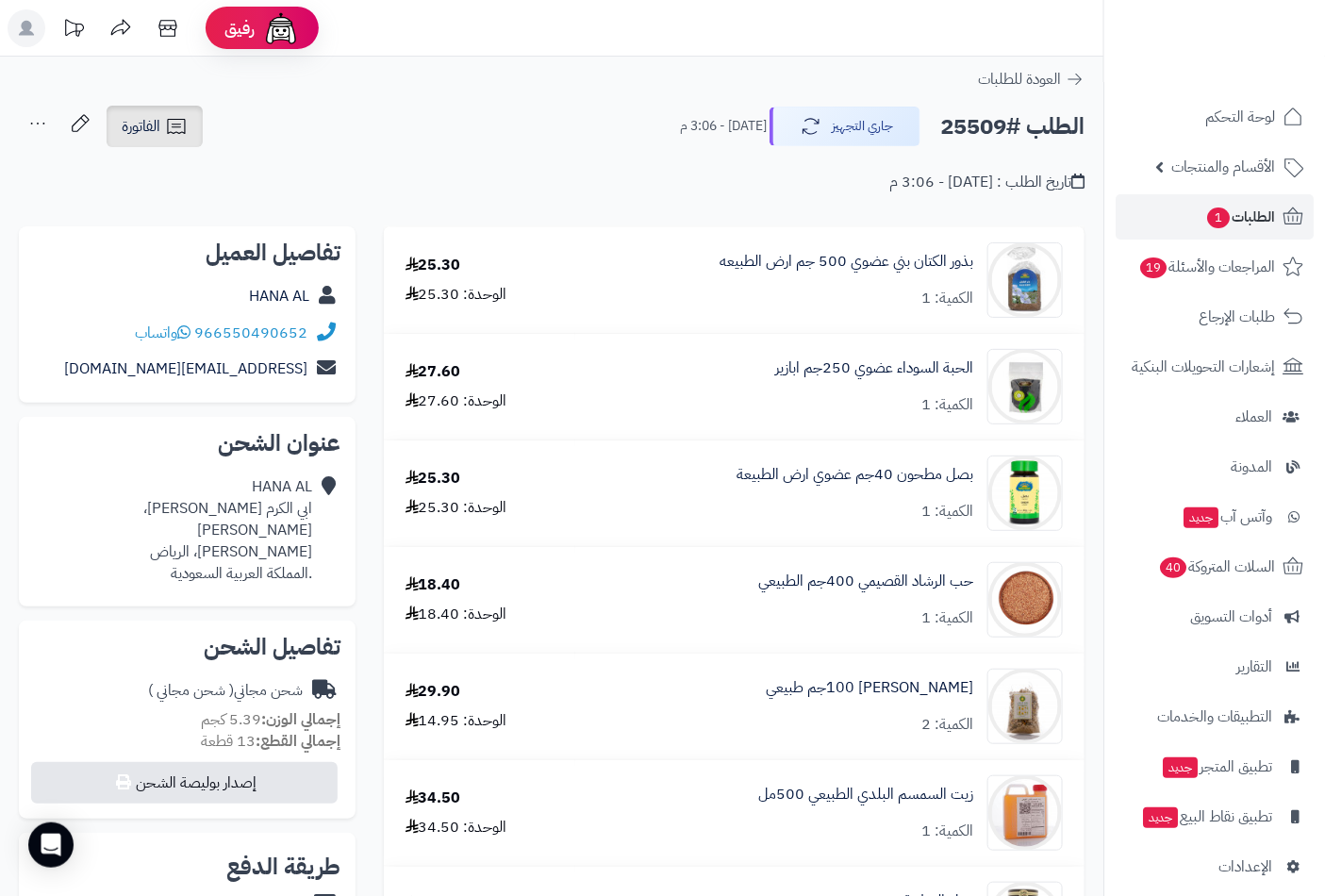
click at [136, 122] on span "الفاتورة" at bounding box center [141, 125] width 39 height 22
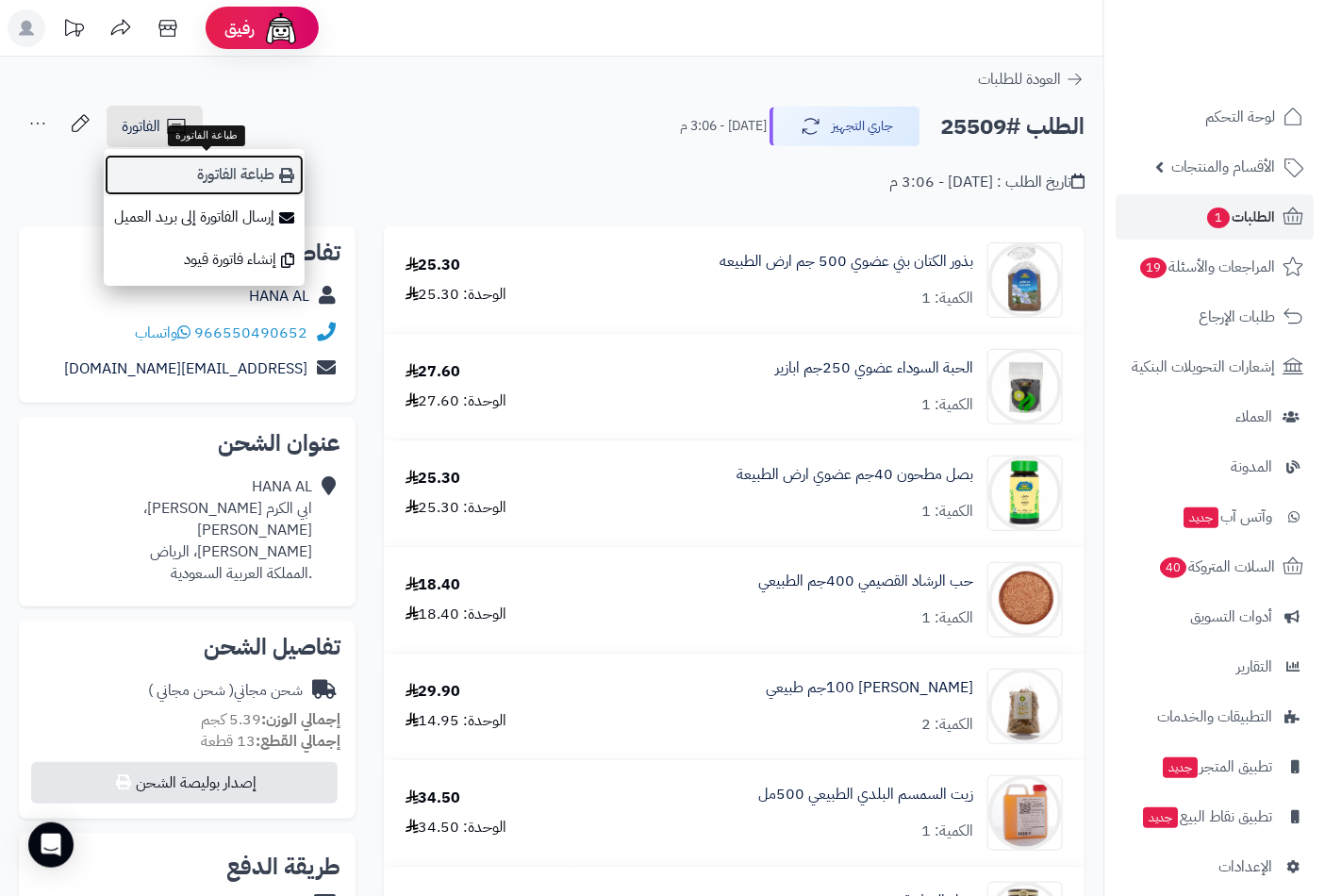
click at [231, 179] on link "طباعة الفاتورة" at bounding box center [204, 175] width 201 height 42
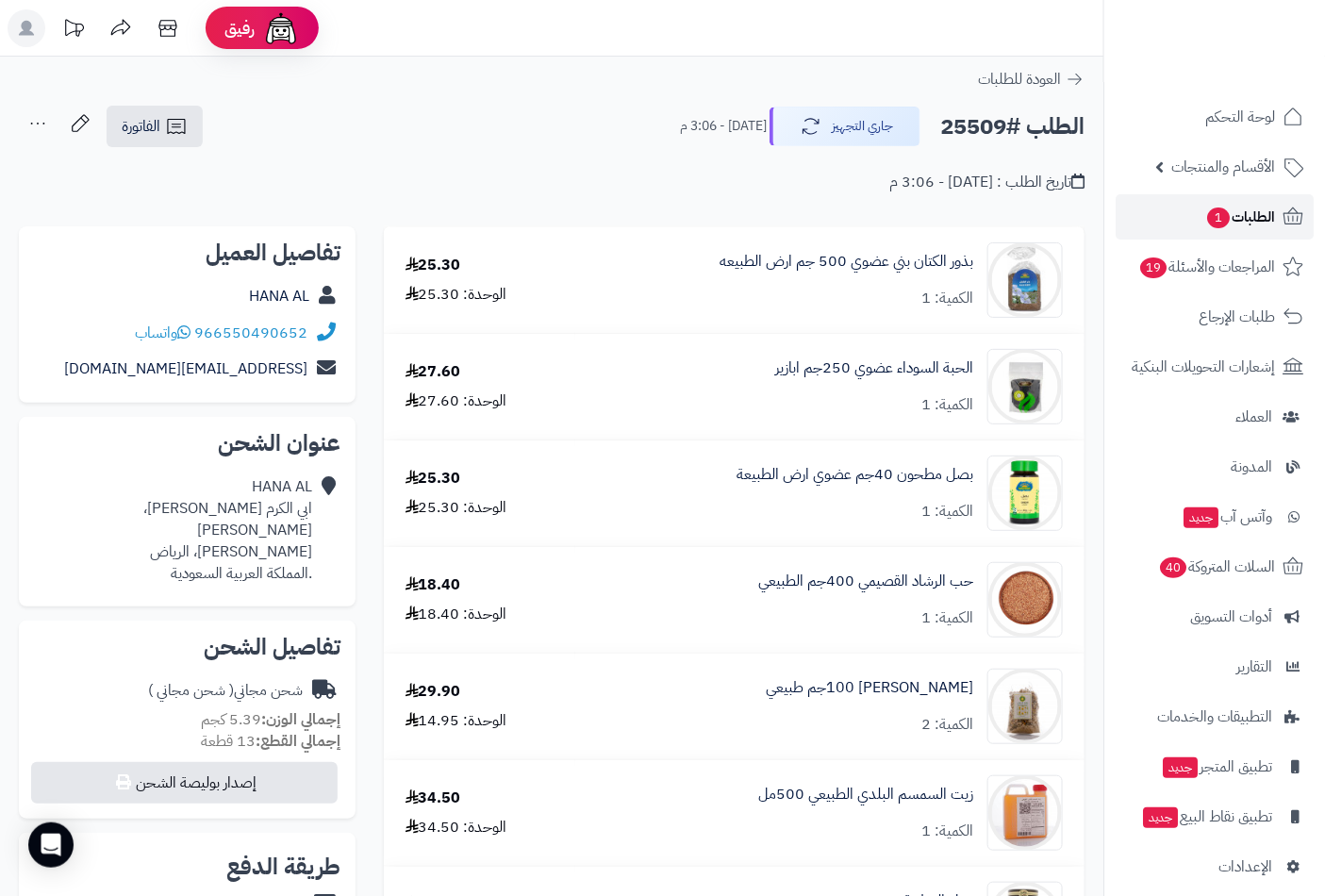
click at [1238, 211] on span "الطلبات 1" at bounding box center [1240, 216] width 69 height 26
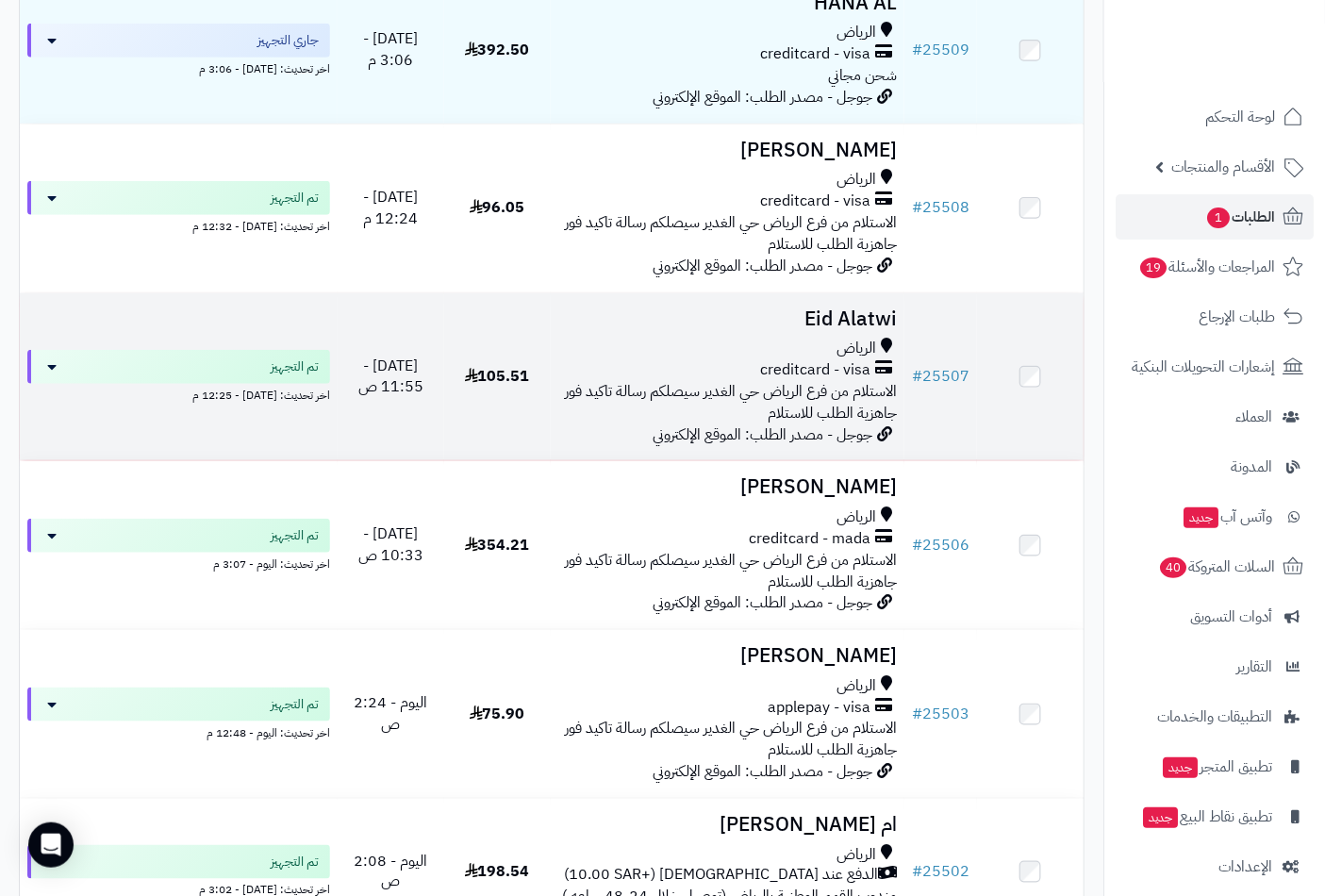
scroll to position [419, 0]
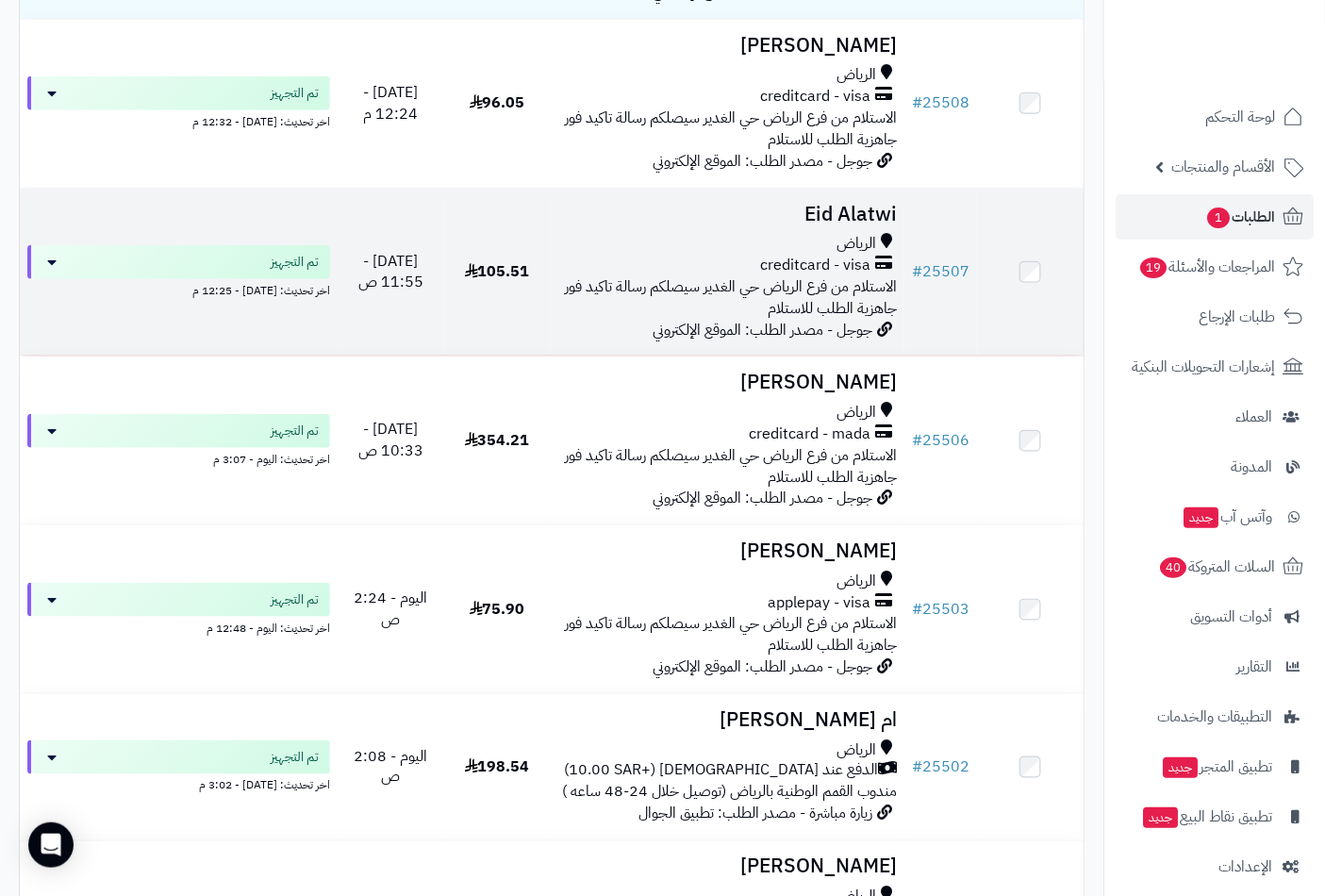
click at [835, 255] on div "الرياض" at bounding box center [728, 244] width 339 height 21
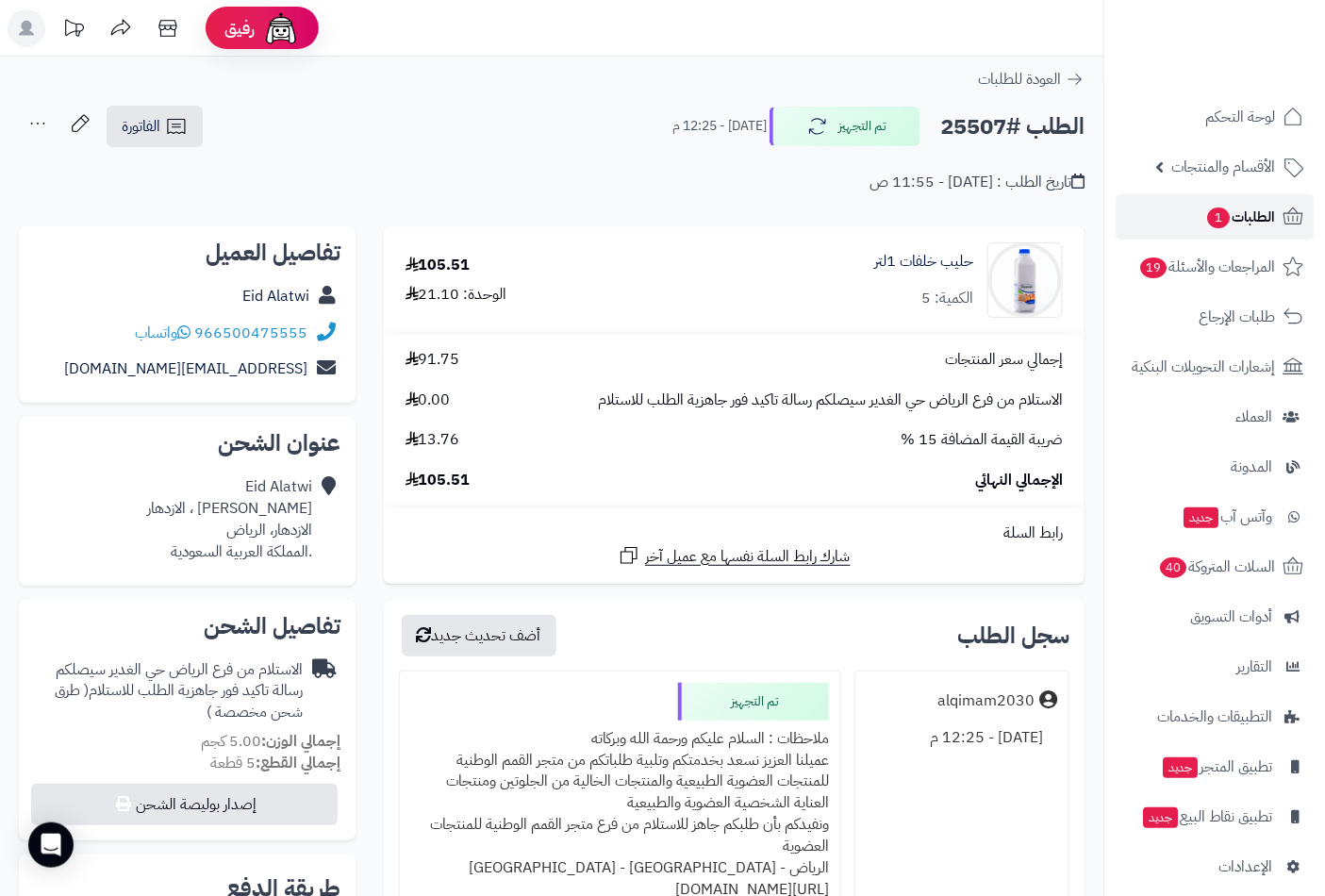
click at [1243, 215] on span "الطلبات 1" at bounding box center [1240, 216] width 69 height 26
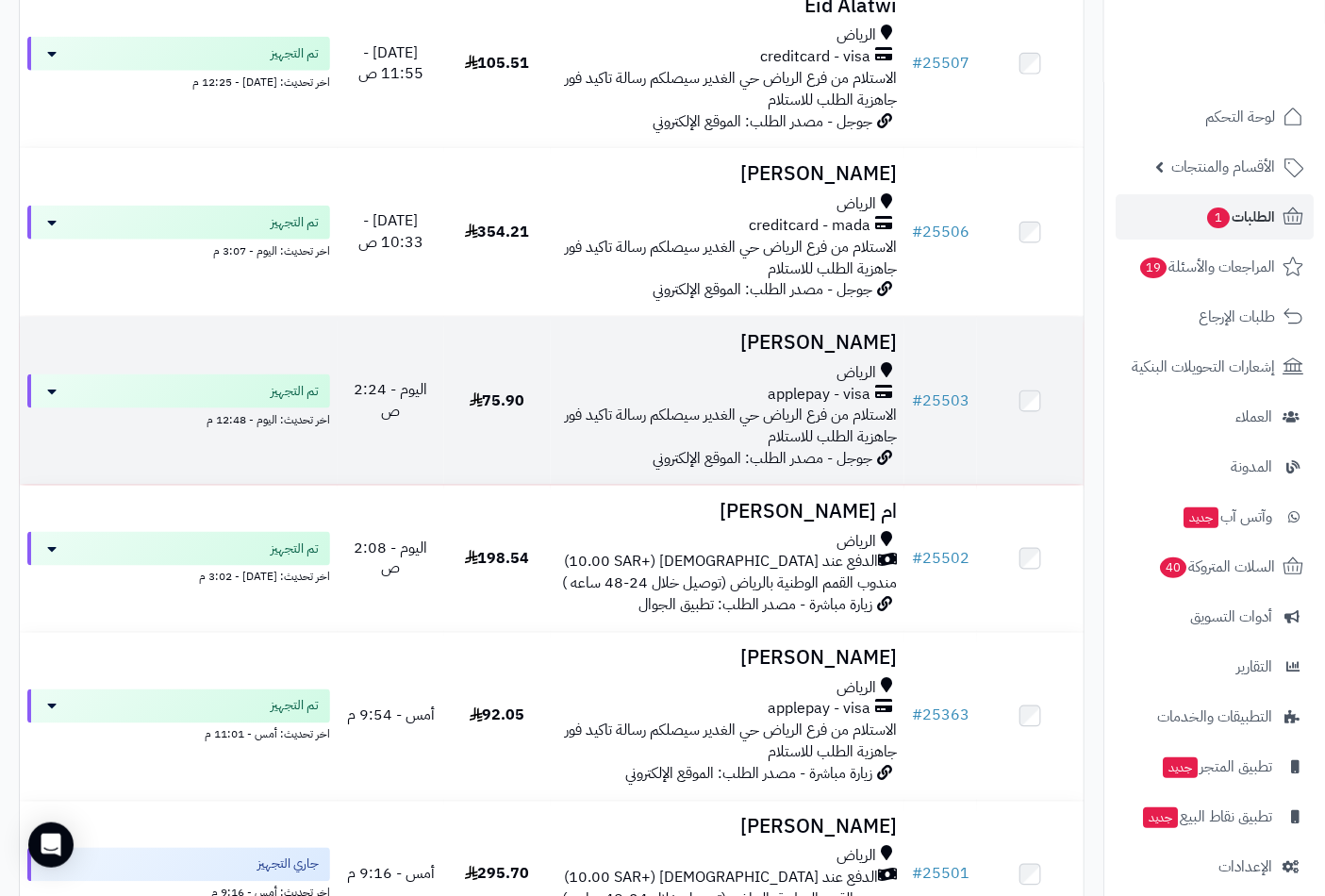
scroll to position [629, 0]
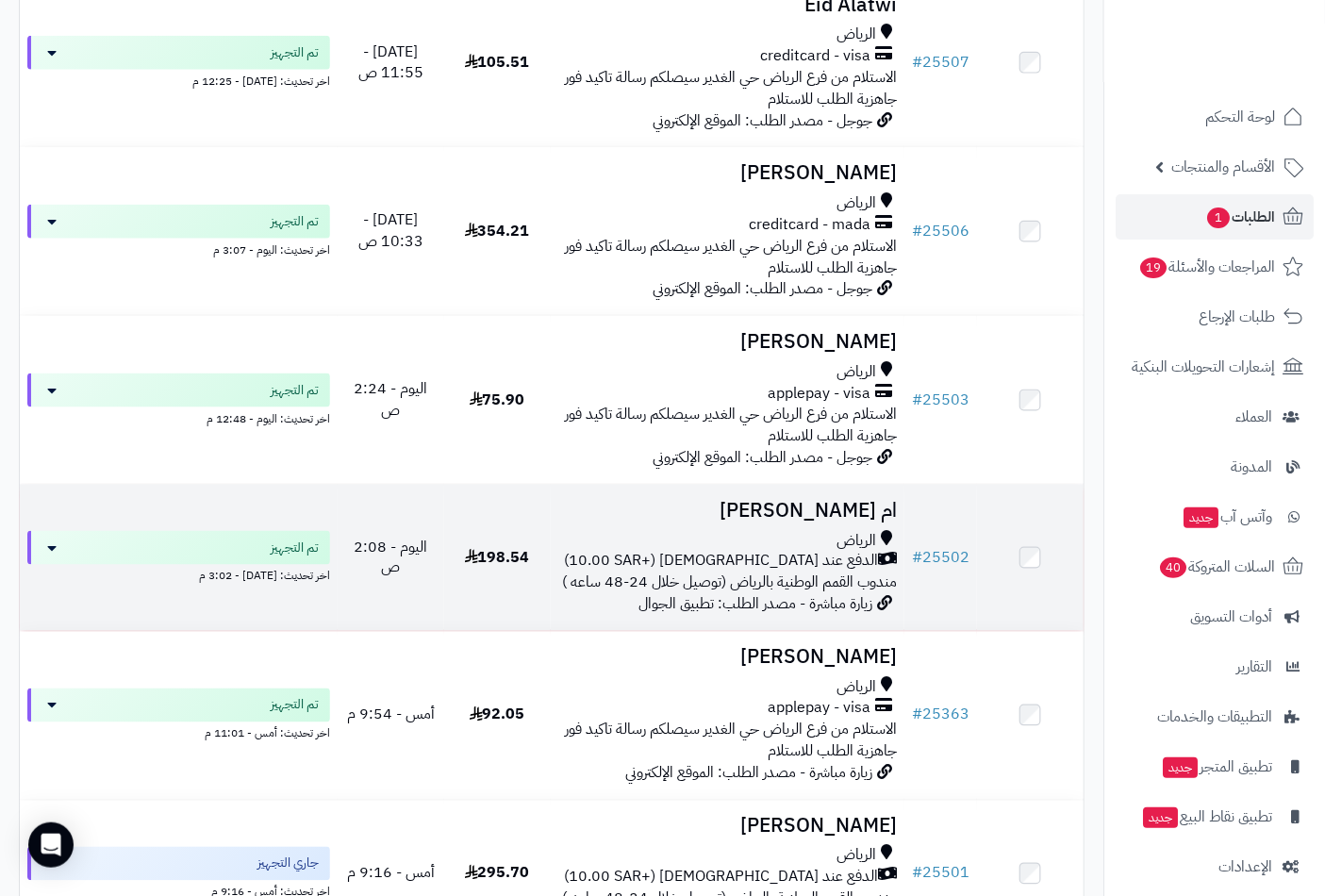
click at [826, 522] on h3 "ام [PERSON_NAME]" at bounding box center [728, 510] width 339 height 21
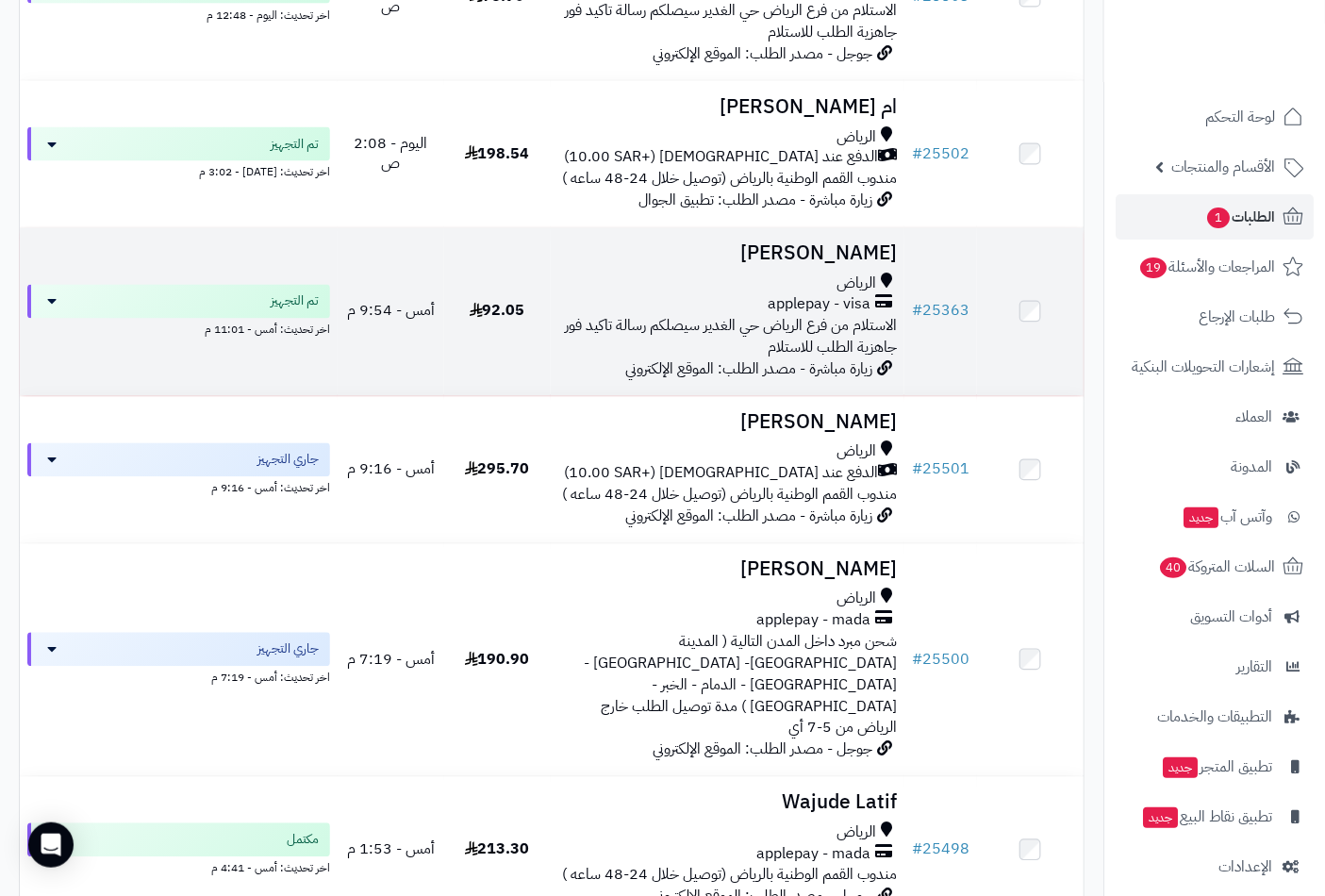
scroll to position [1153, 0]
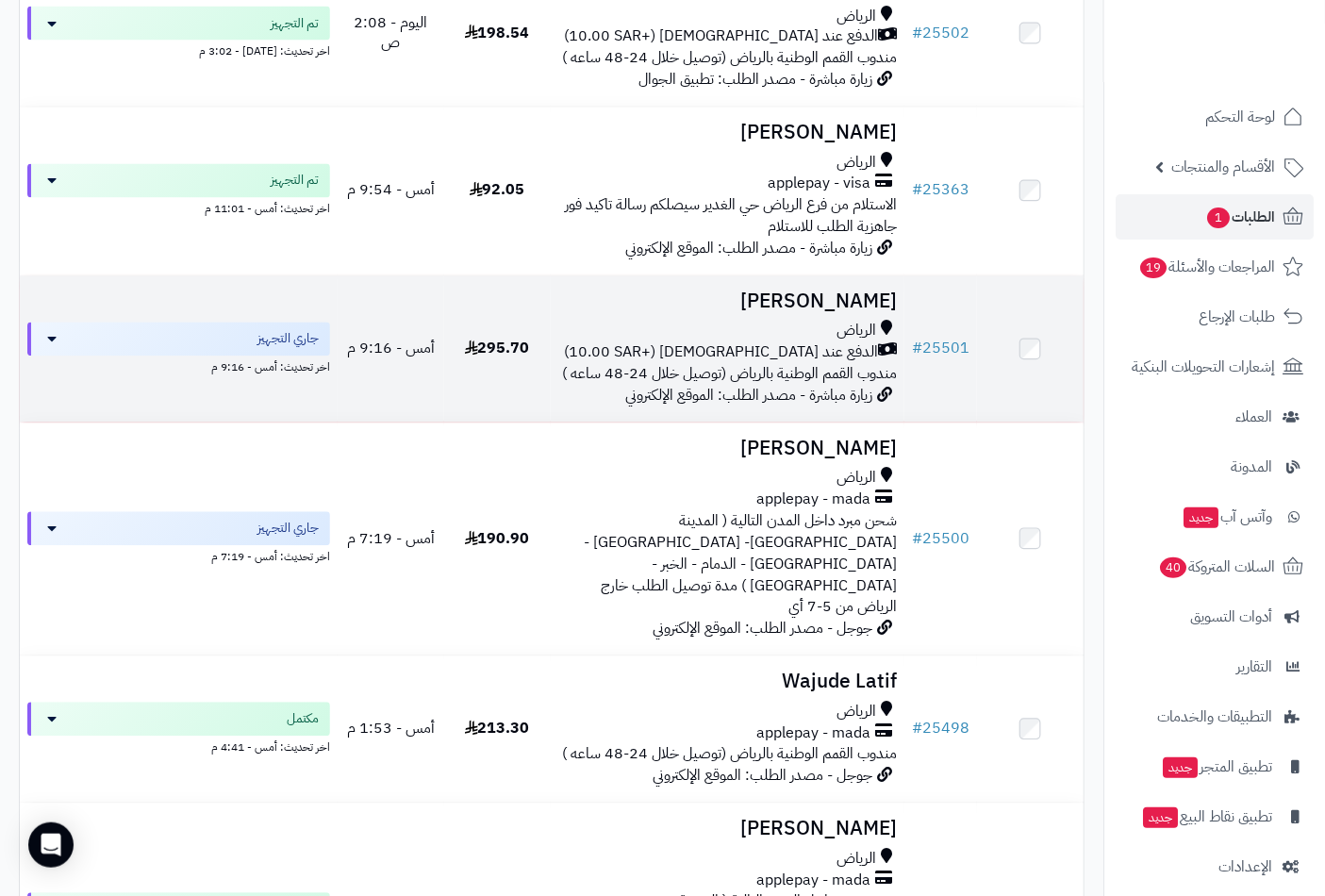
click at [826, 313] on h3 "[PERSON_NAME]" at bounding box center [728, 302] width 339 height 21
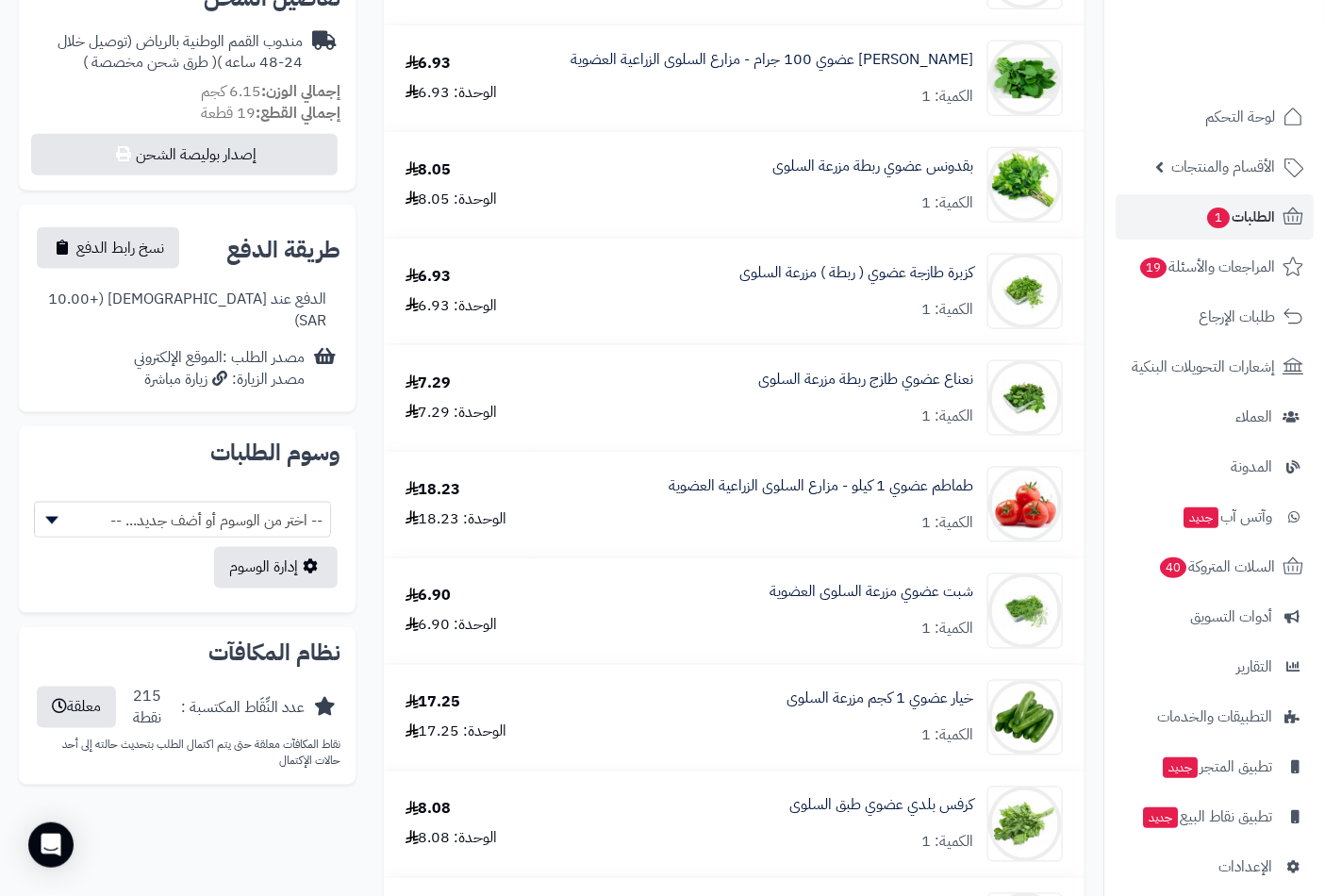
scroll to position [105, 0]
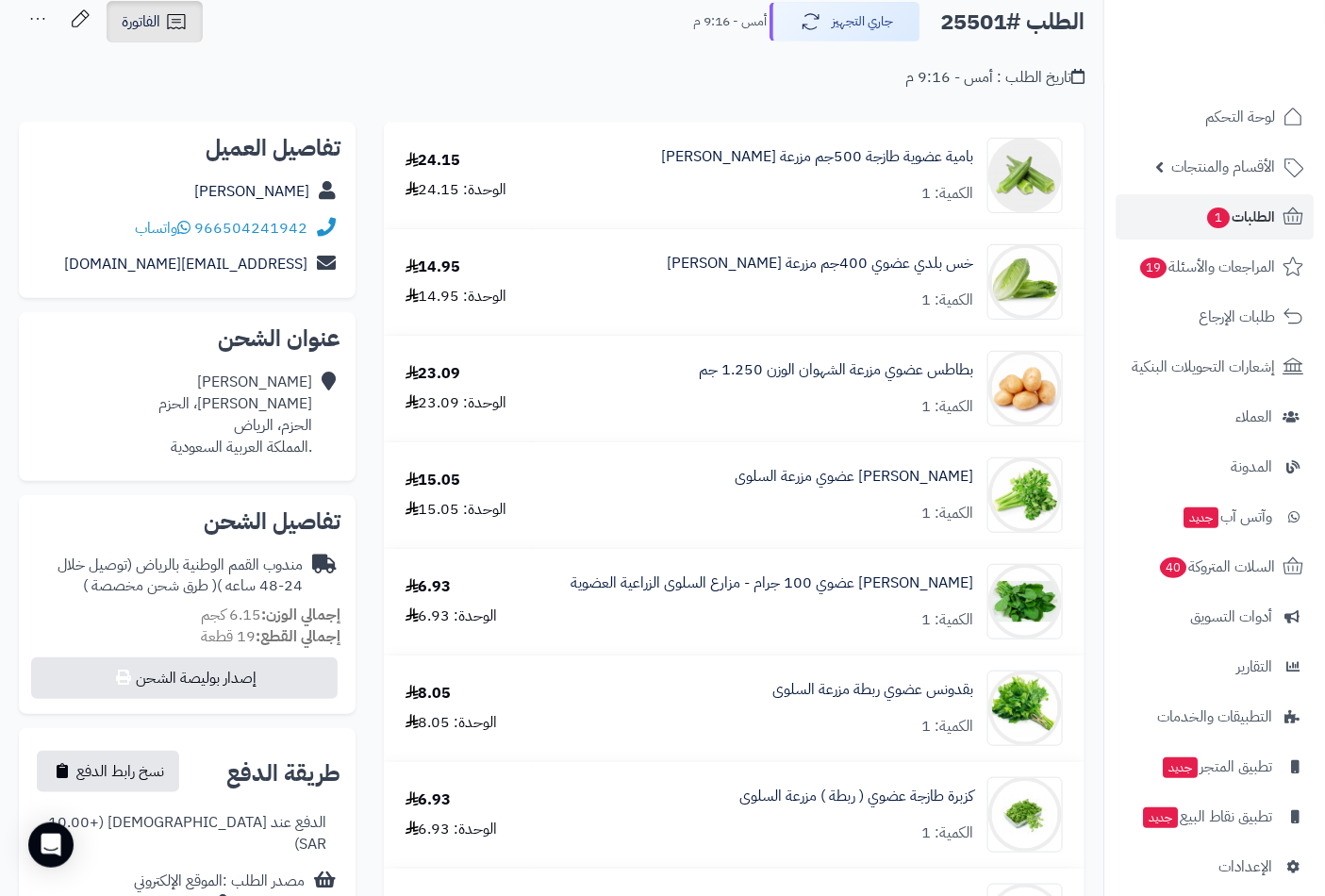
click at [166, 15] on icon at bounding box center [176, 21] width 22 height 22
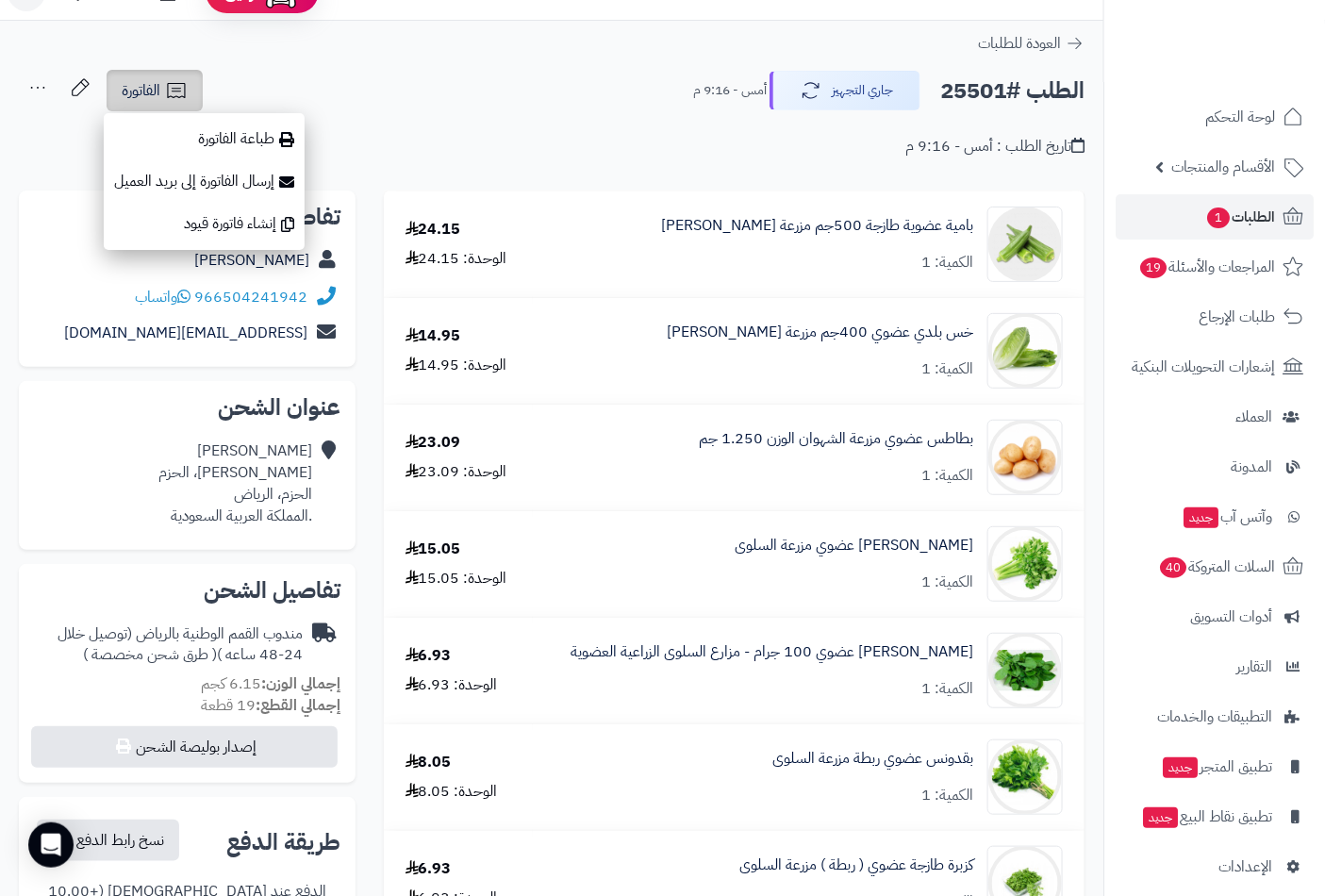
scroll to position [0, 0]
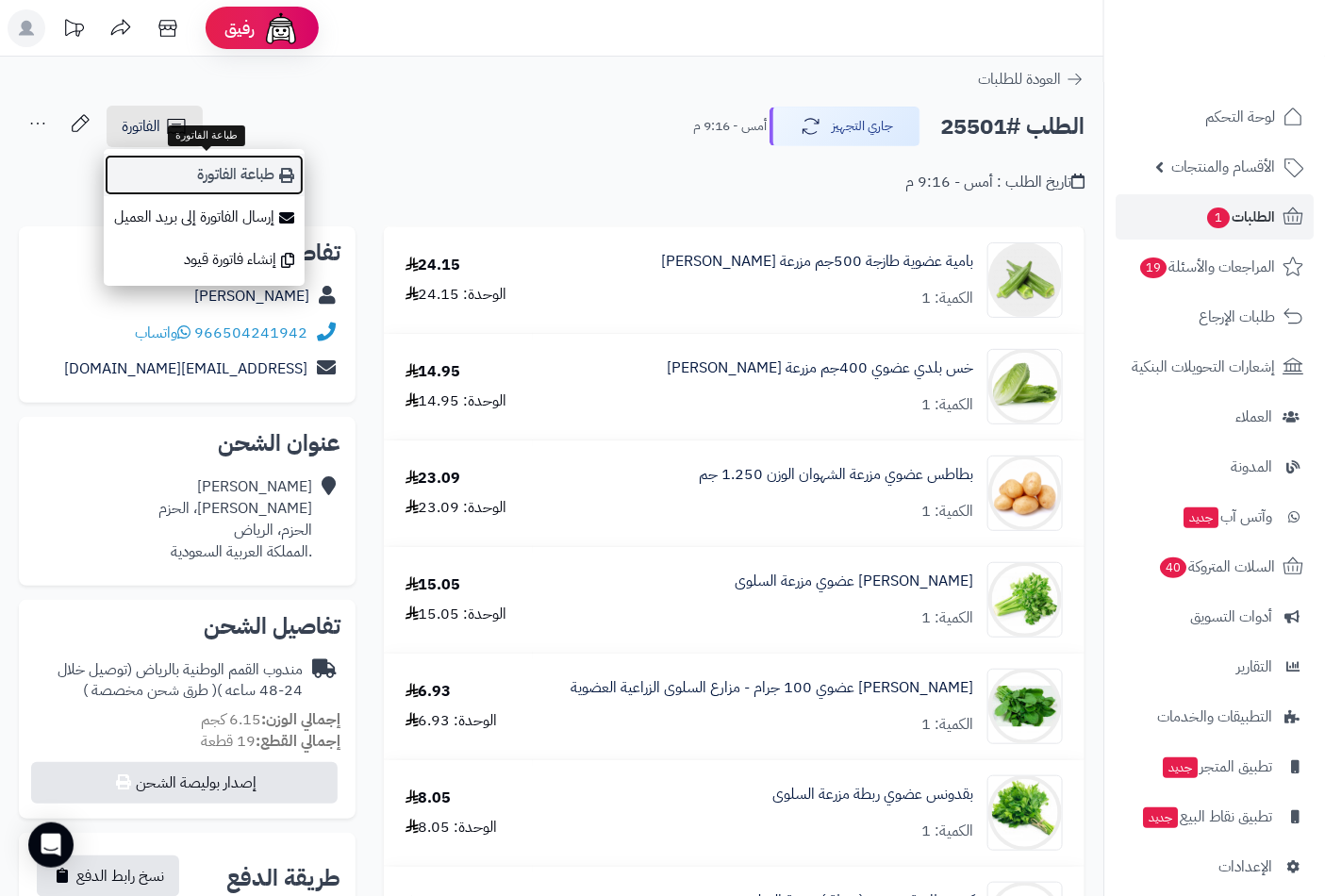
click at [262, 176] on link "طباعة الفاتورة" at bounding box center [204, 175] width 201 height 42
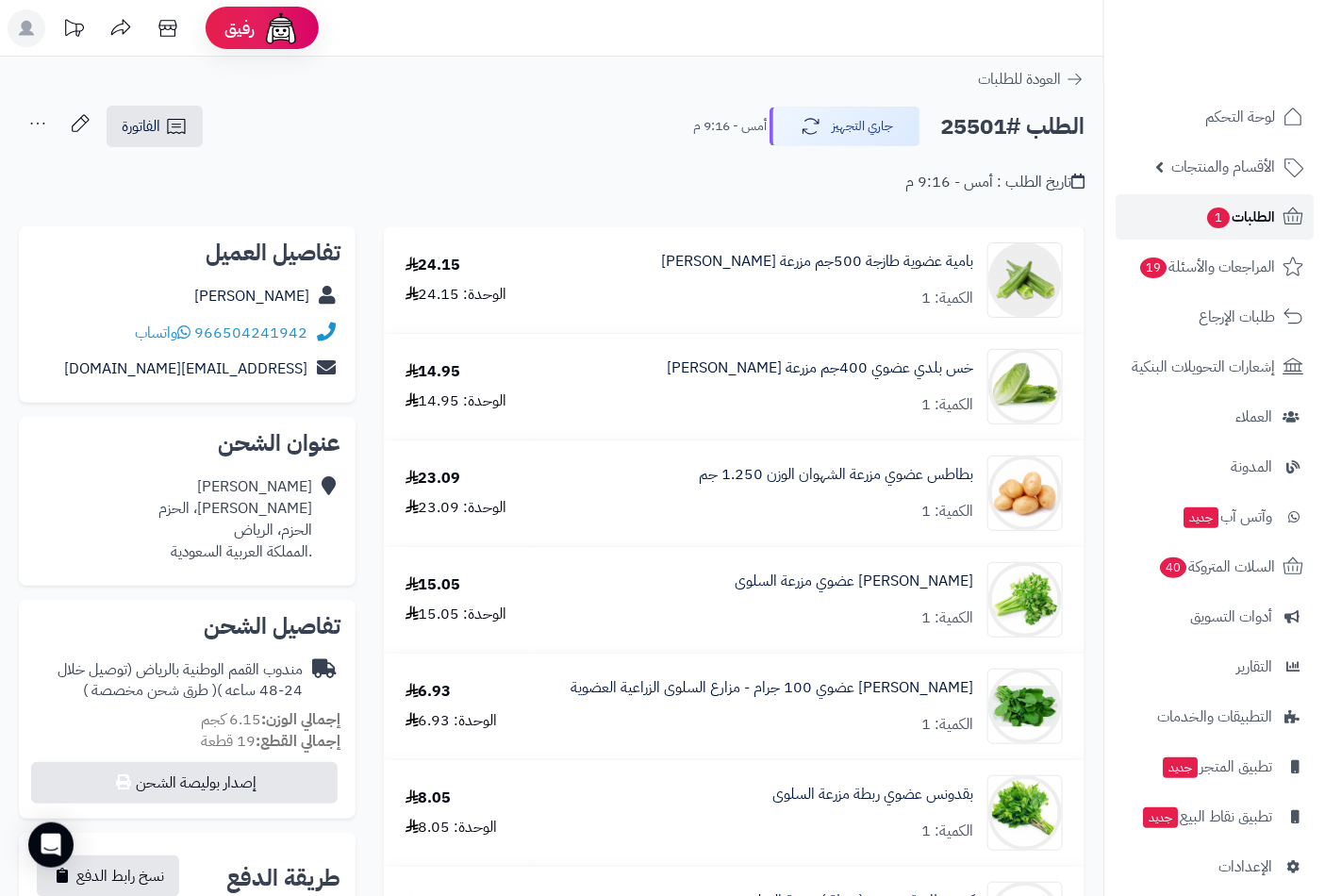
click at [1247, 195] on link "الطلبات 1" at bounding box center [1214, 217] width 198 height 45
